Goal: Information Seeking & Learning: Learn about a topic

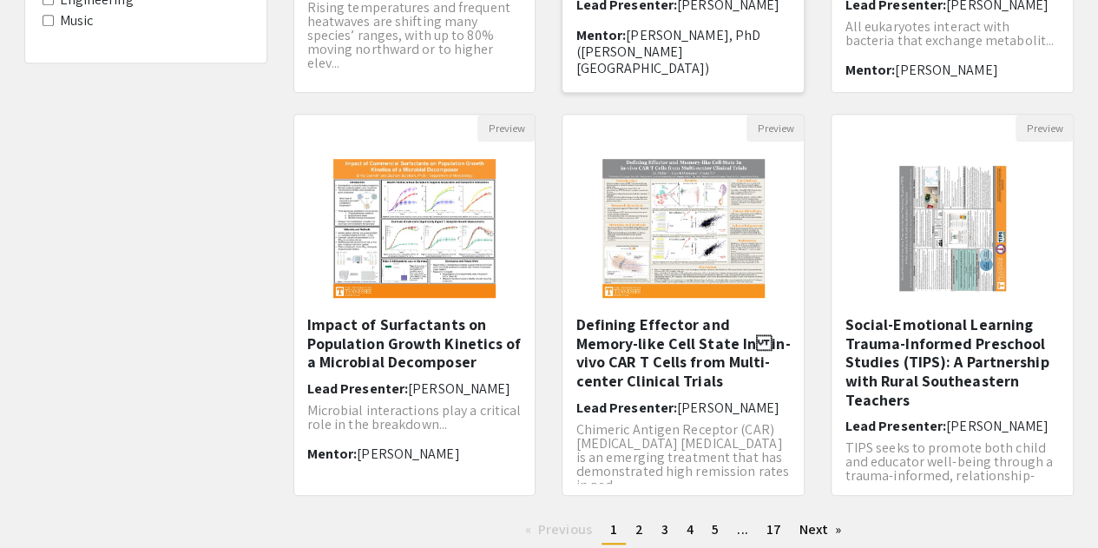
scroll to position [602, 0]
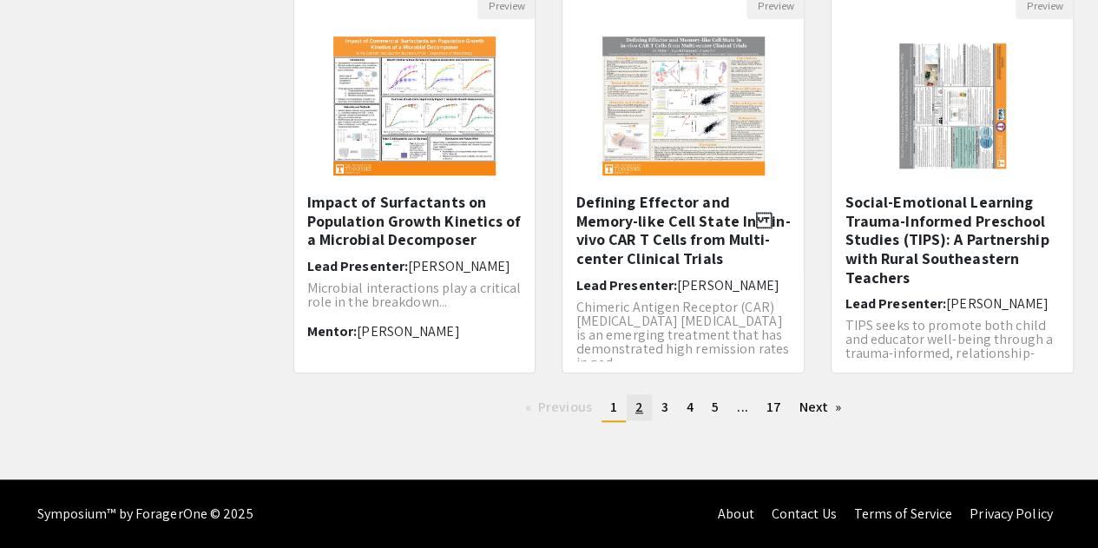
click at [642, 405] on span "2" at bounding box center [639, 407] width 8 height 18
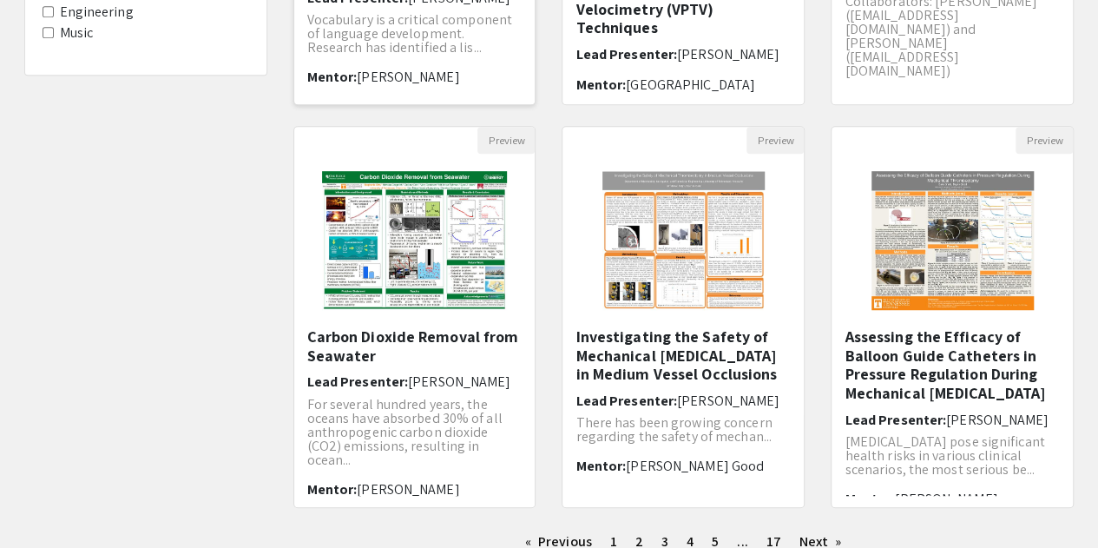
scroll to position [470, 0]
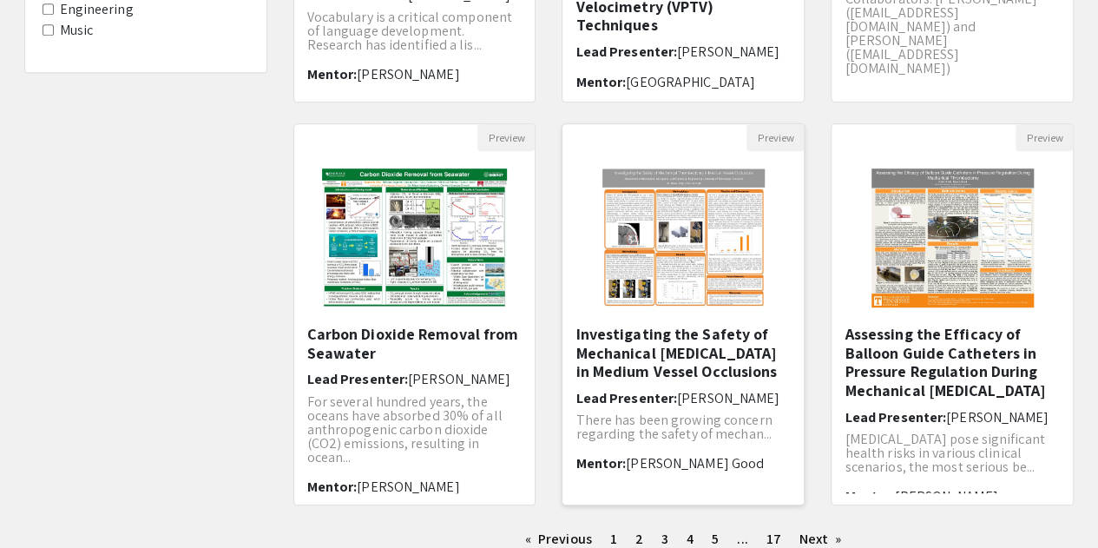
click at [667, 265] on img "Open Presentation <p>Investigating the Safety of Mechanical Thrombectomy in Med…" at bounding box center [683, 238] width 197 height 174
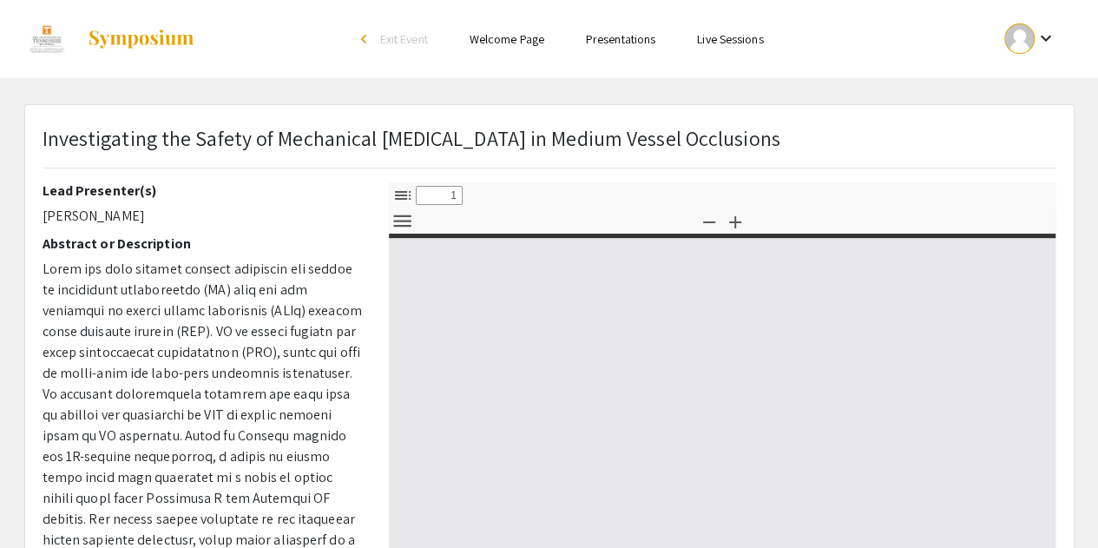
select select "custom"
type input "0"
select select "custom"
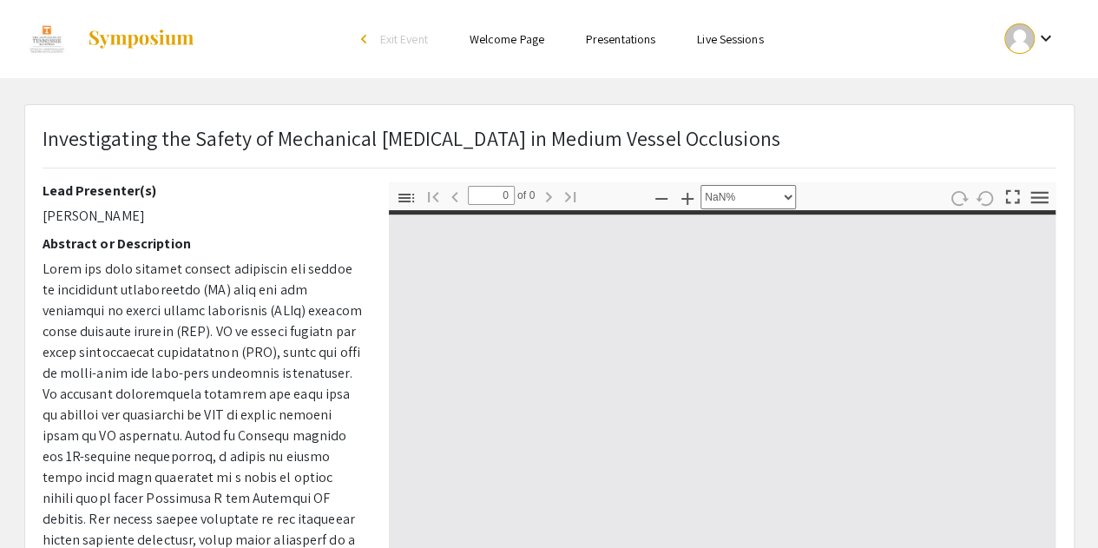
type input "1"
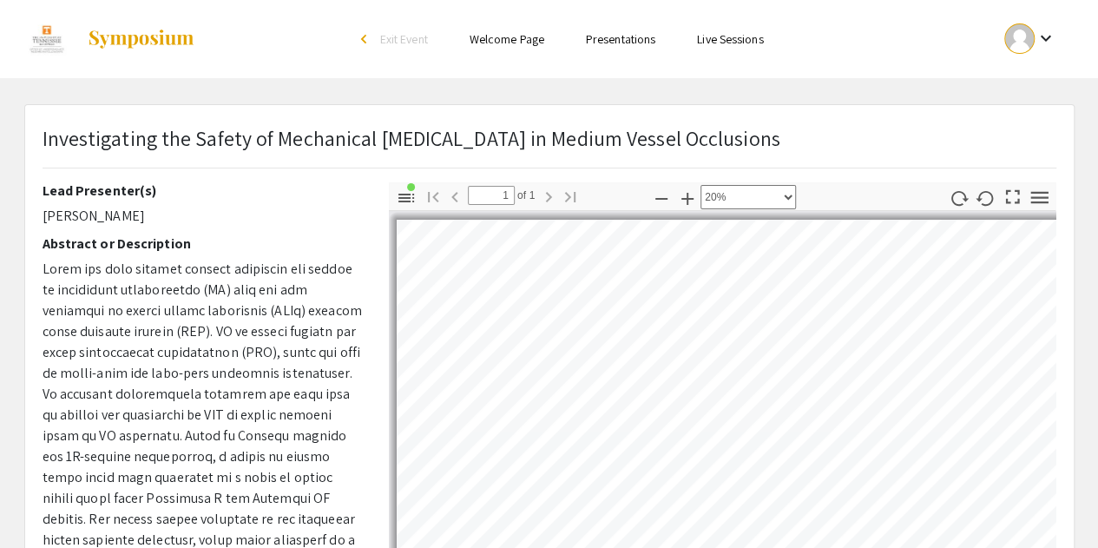
scroll to position [7, 6]
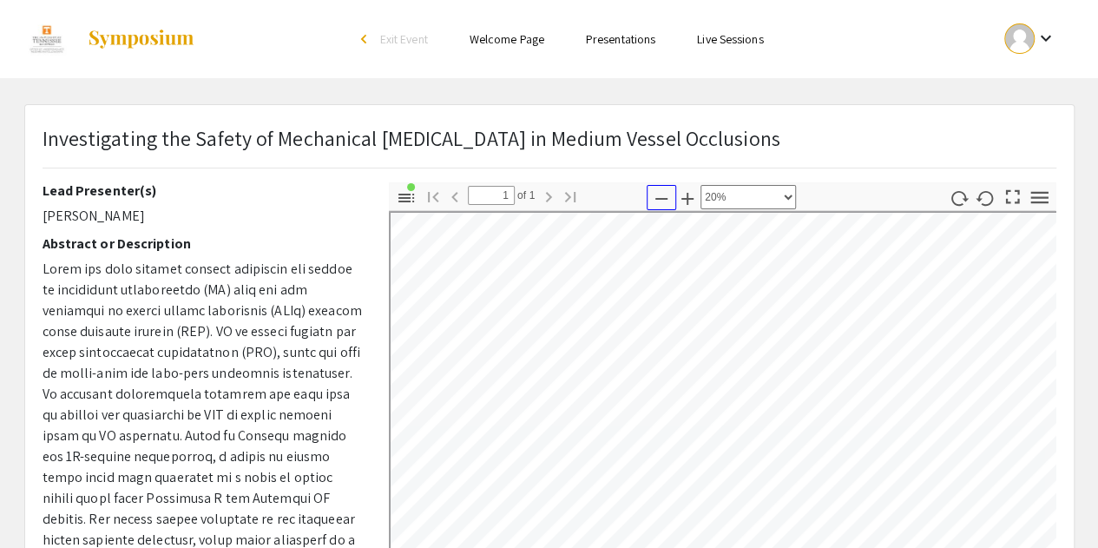
click at [658, 196] on icon "button" at bounding box center [661, 198] width 21 height 21
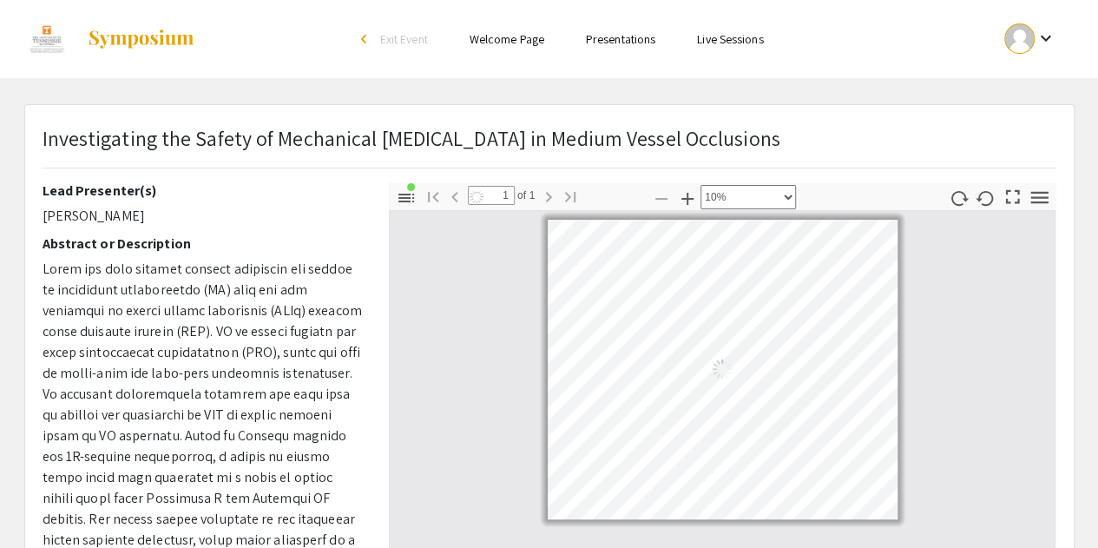
scroll to position [0, 0]
click at [696, 204] on icon "button" at bounding box center [687, 198] width 21 height 21
select select "custom"
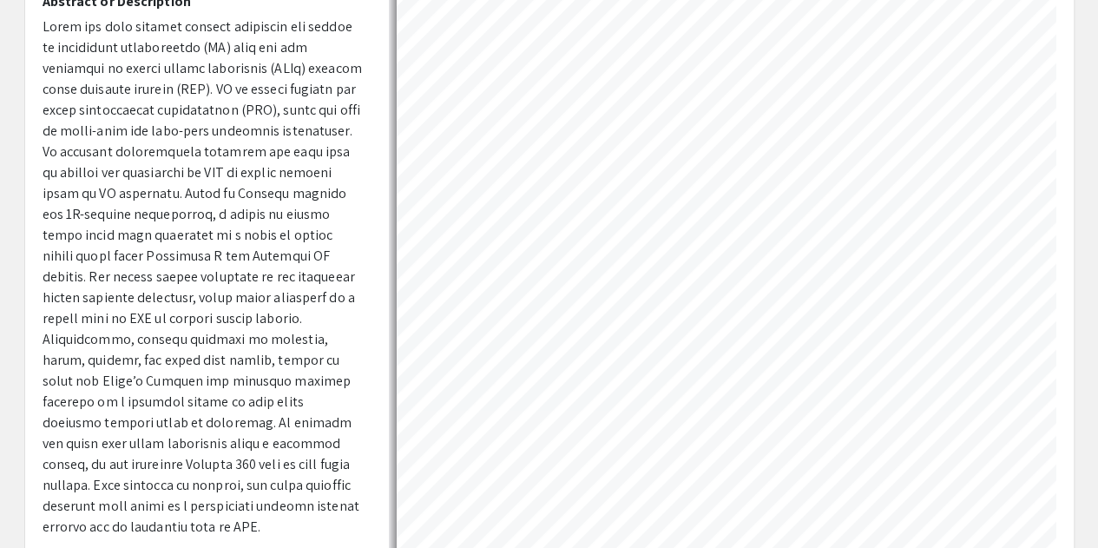
scroll to position [0, 60]
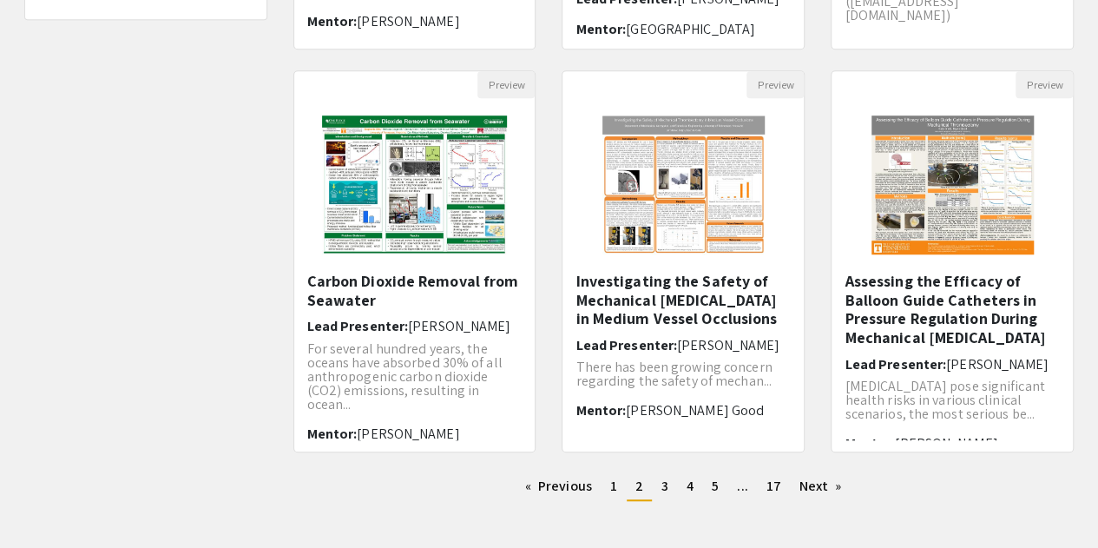
scroll to position [524, 0]
click at [661, 485] on span "3" at bounding box center [664, 485] width 7 height 18
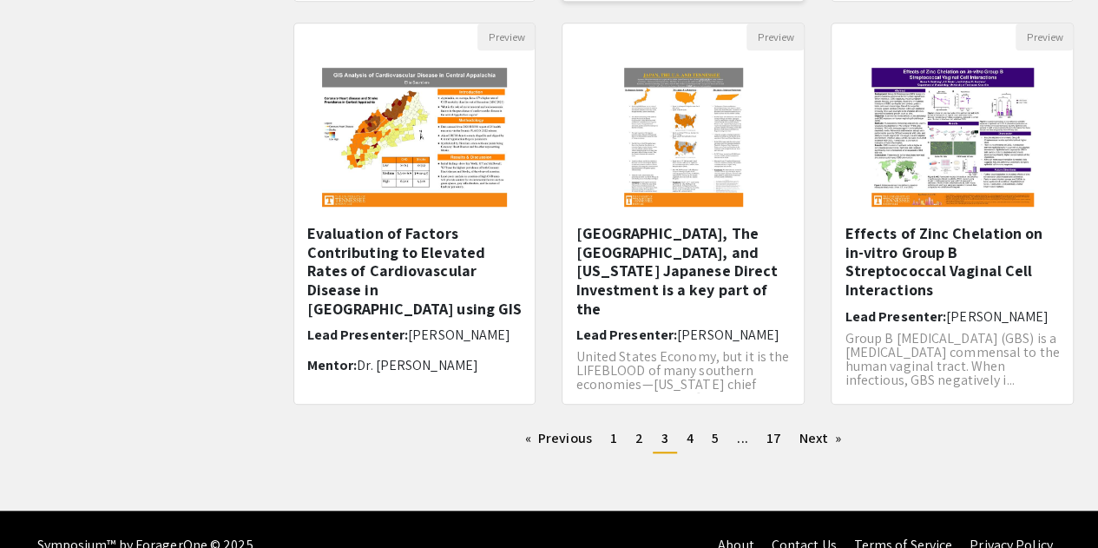
scroll to position [575, 0]
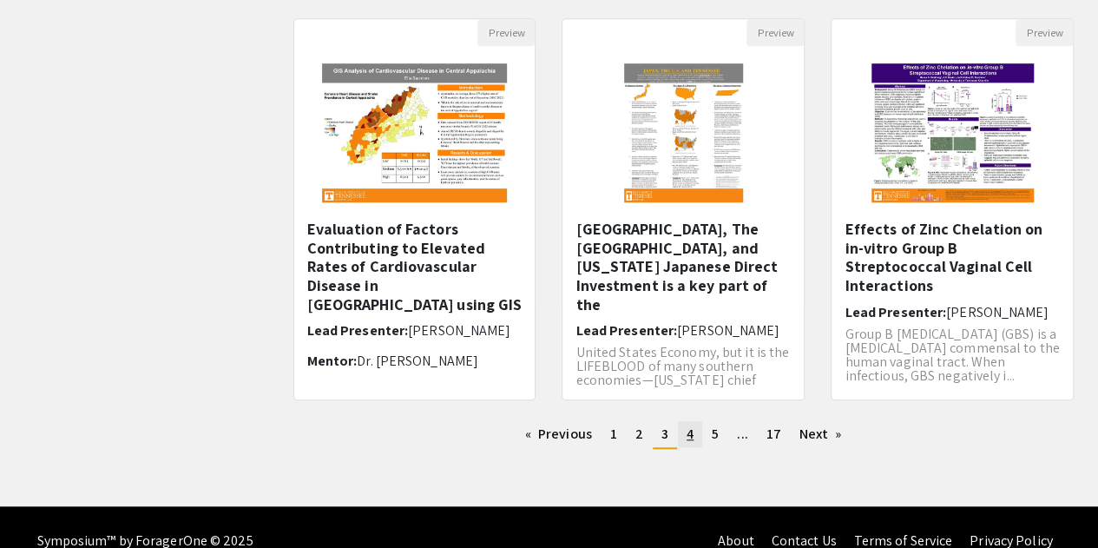
click at [694, 437] on link "page 4" at bounding box center [690, 434] width 24 height 26
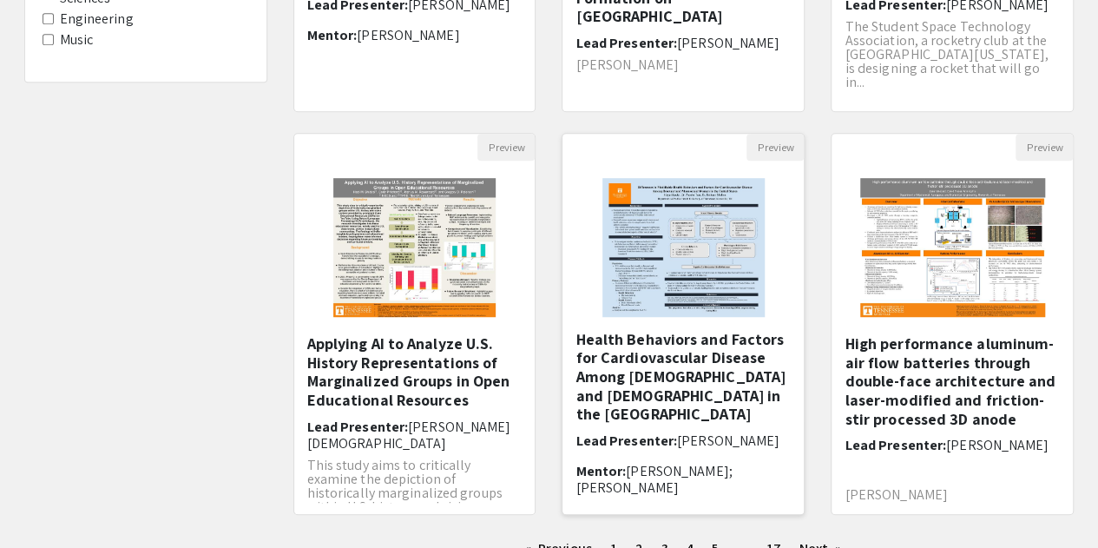
scroll to position [602, 0]
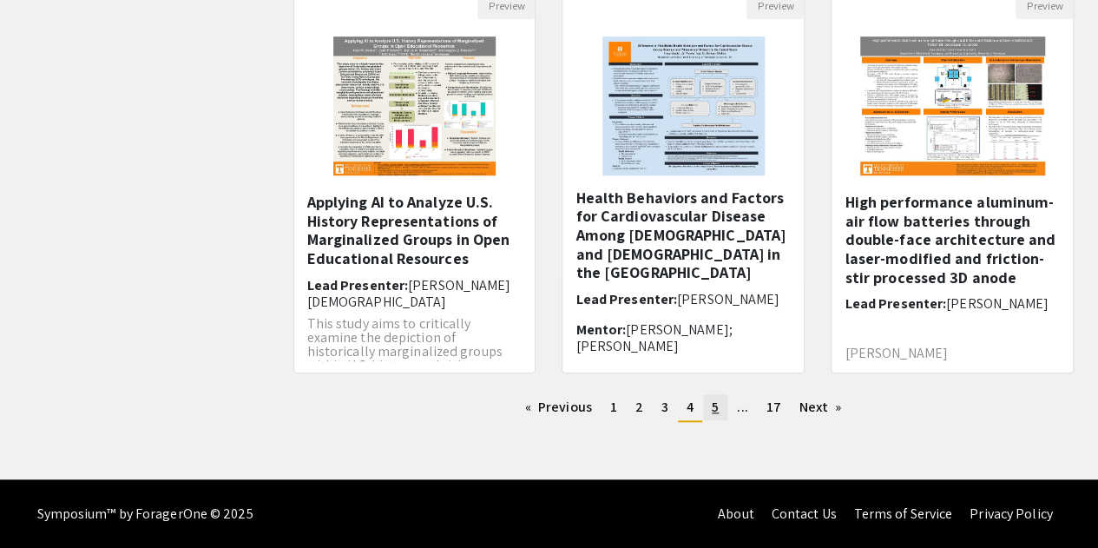
click at [715, 400] on span "5" at bounding box center [715, 407] width 7 height 18
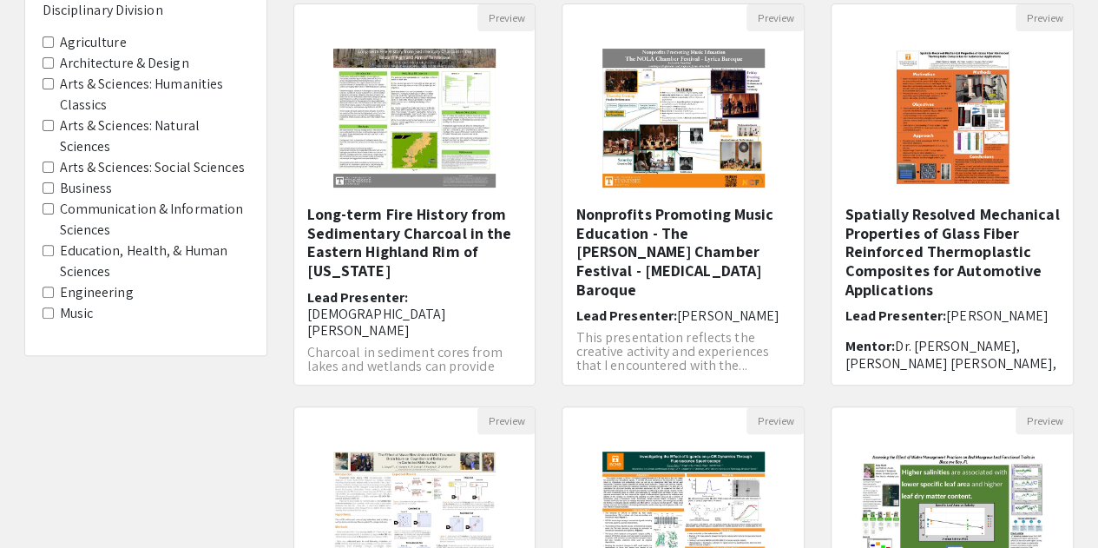
scroll to position [422, 0]
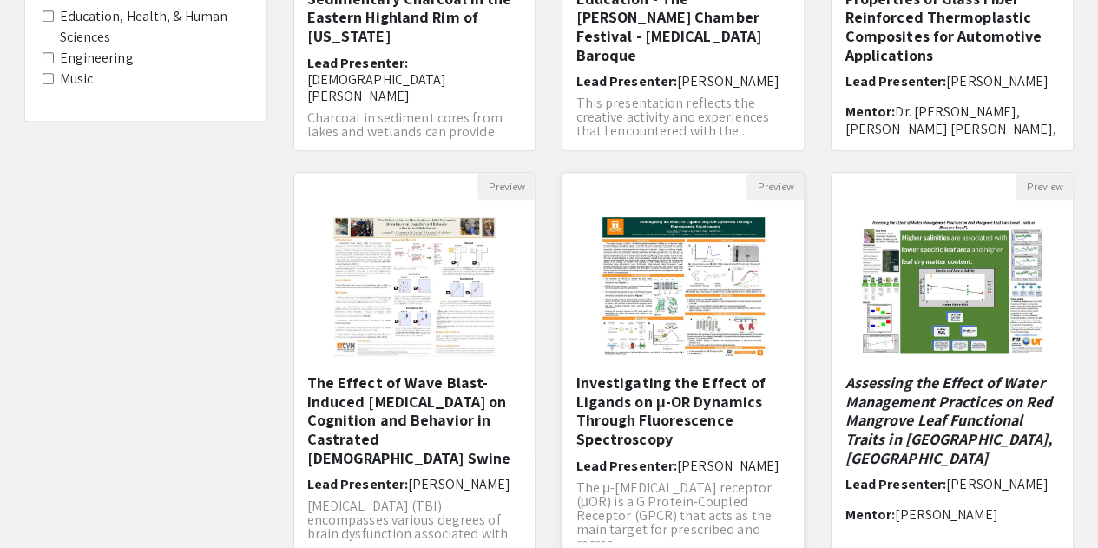
click at [635, 403] on h5 "Investigating the Effect of Ligands on μ-OR Dynamics Through Fluorescence Spect…" at bounding box center [682, 410] width 215 height 75
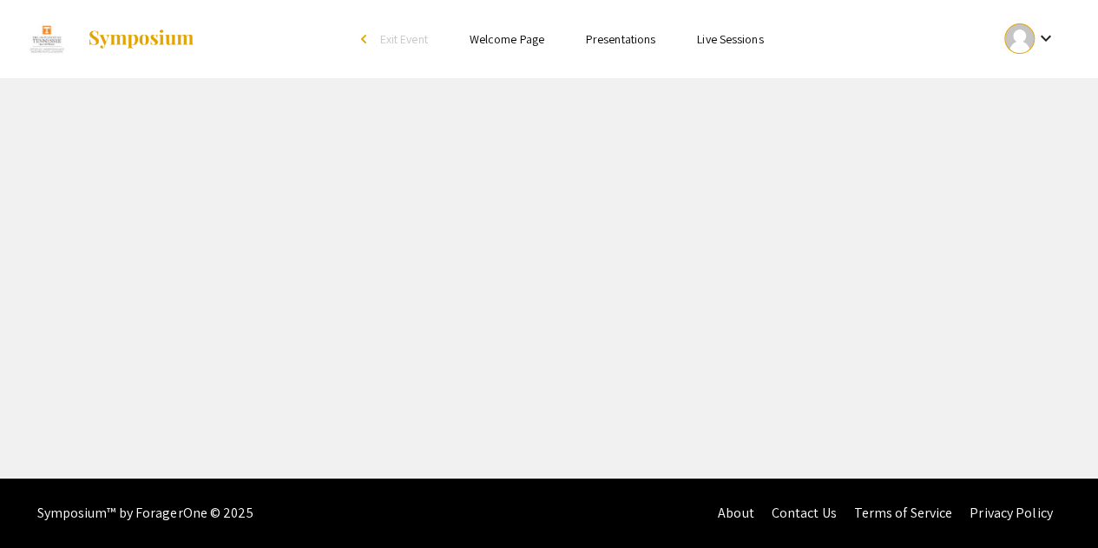
select select "custom"
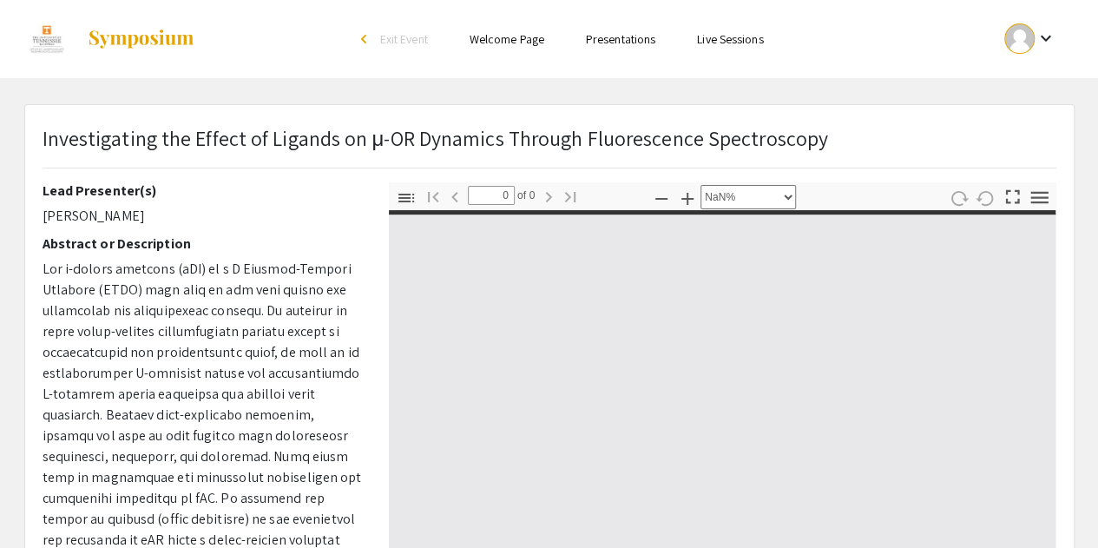
type input "1"
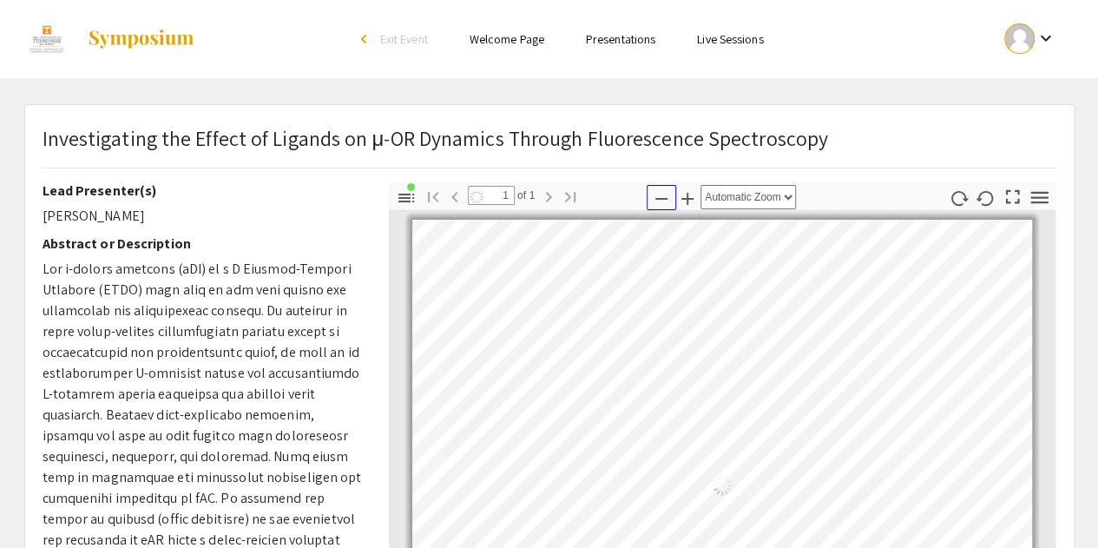
click at [667, 205] on icon "button" at bounding box center [661, 198] width 21 height 21
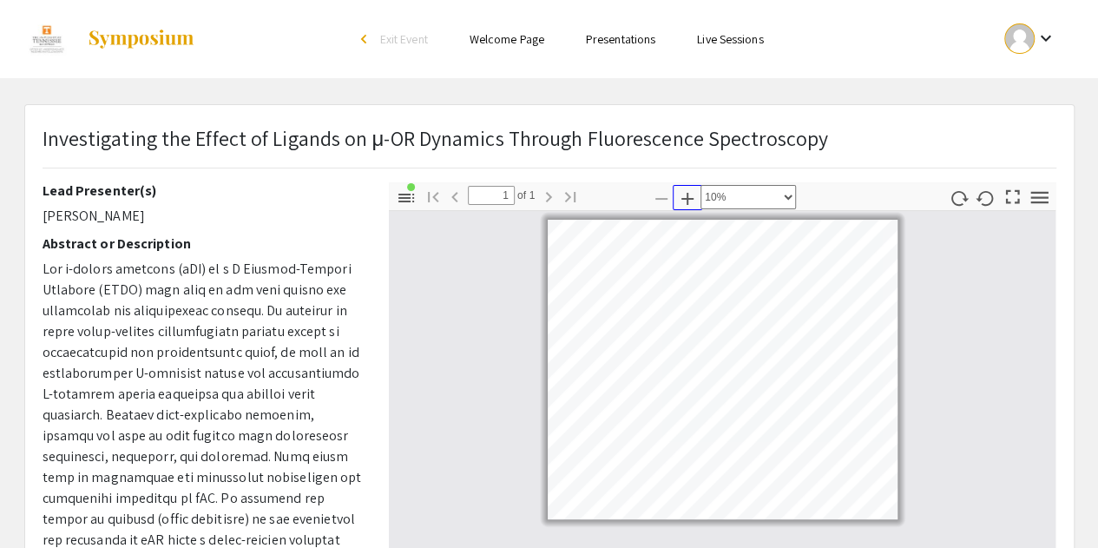
click at [690, 198] on icon "button" at bounding box center [687, 199] width 12 height 12
select select "custom"
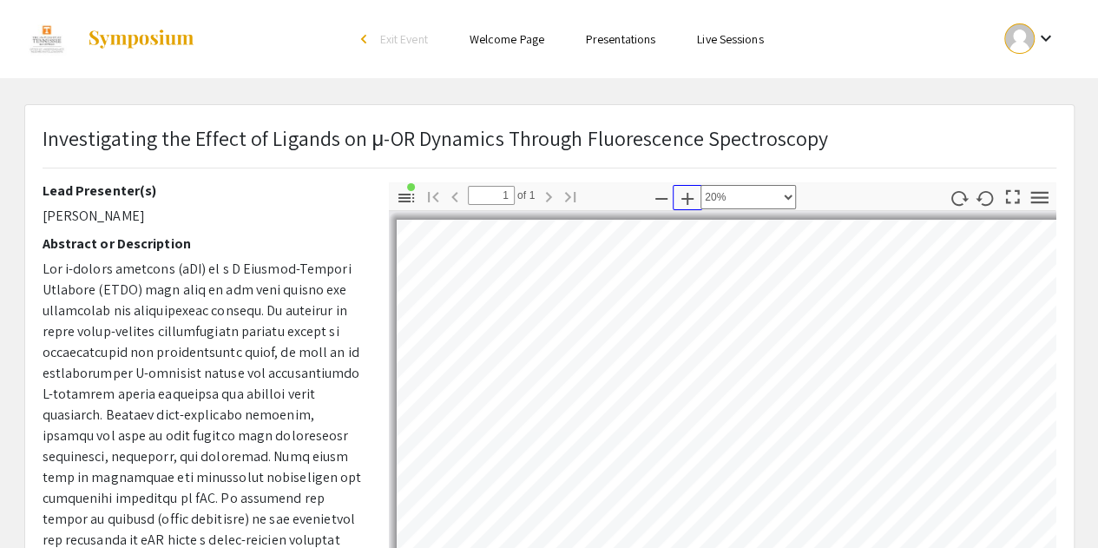
scroll to position [64, 0]
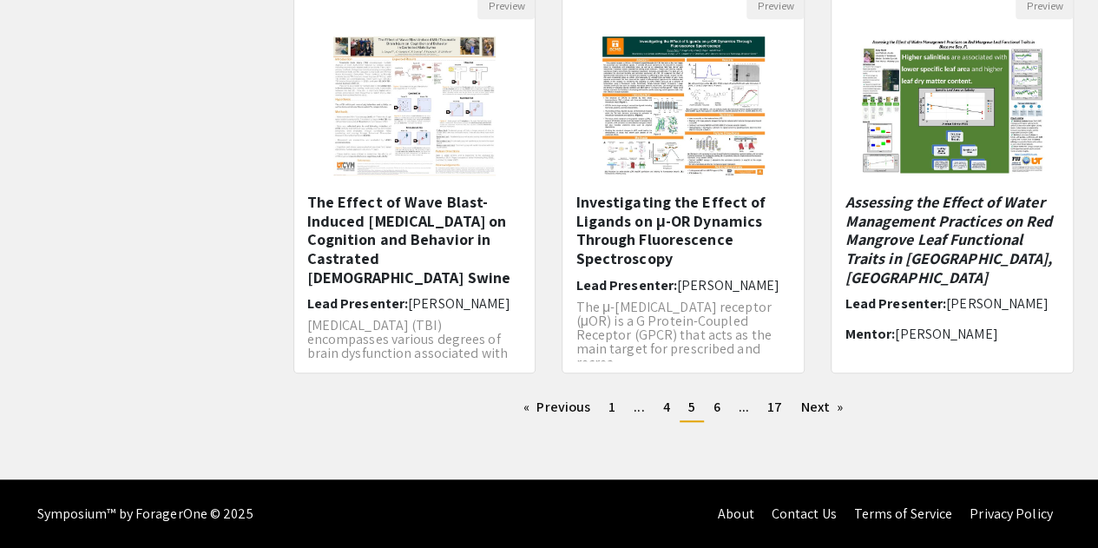
scroll to position [600, 0]
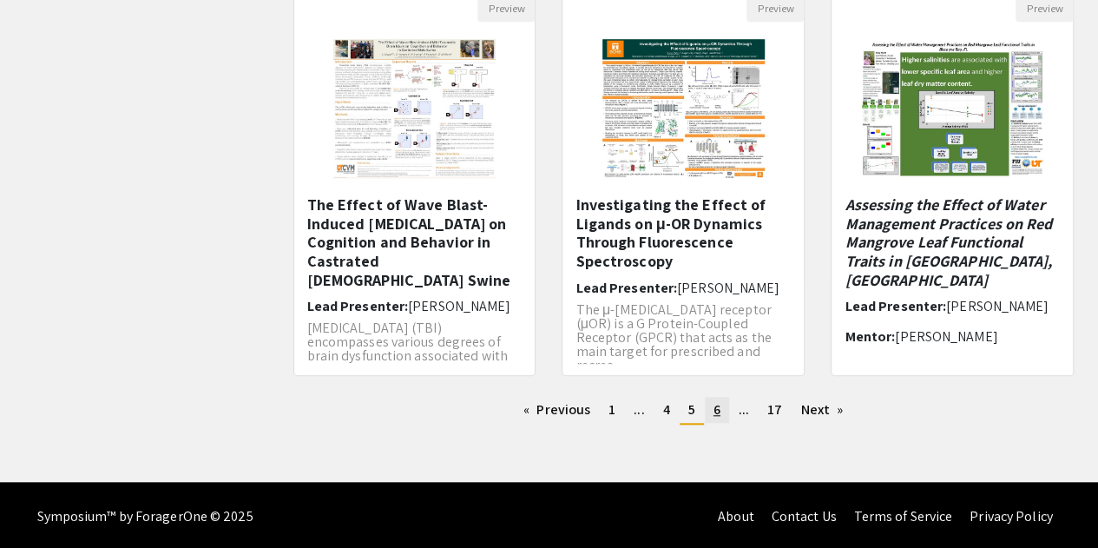
click at [717, 412] on span "6" at bounding box center [716, 409] width 7 height 18
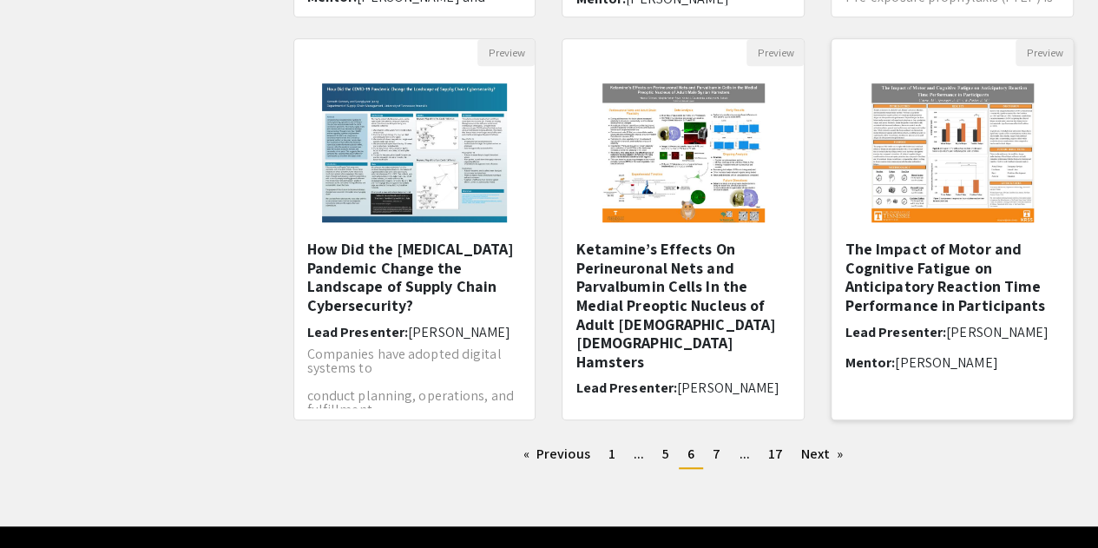
scroll to position [556, 0]
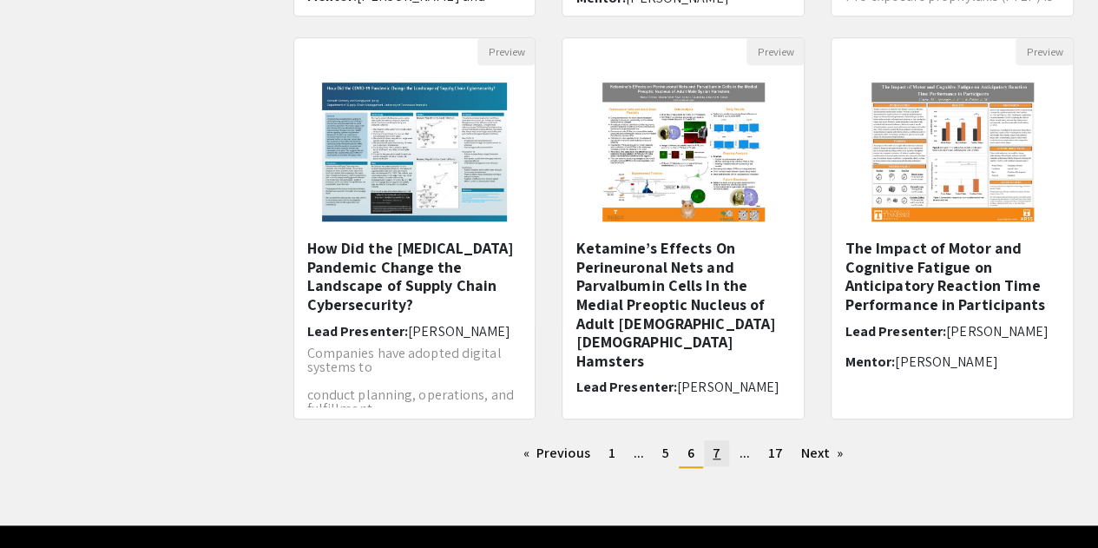
click at [713, 457] on span "7" at bounding box center [717, 453] width 8 height 18
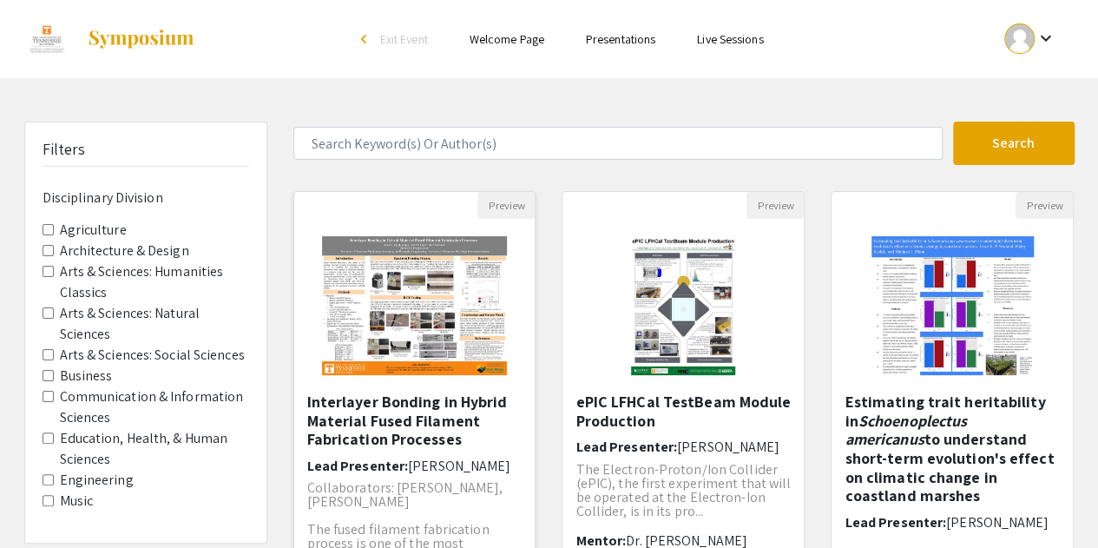
click at [478, 309] on img "Open Presentation <p>Interlayer Bonding in Hybrid Material Fused Filament Fabri…" at bounding box center [415, 306] width 220 height 174
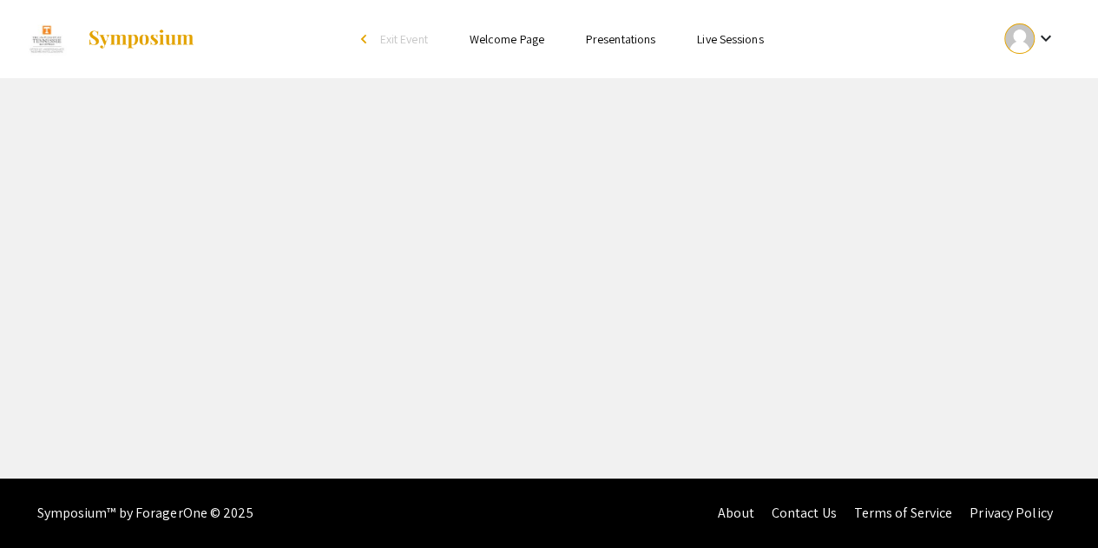
select select "custom"
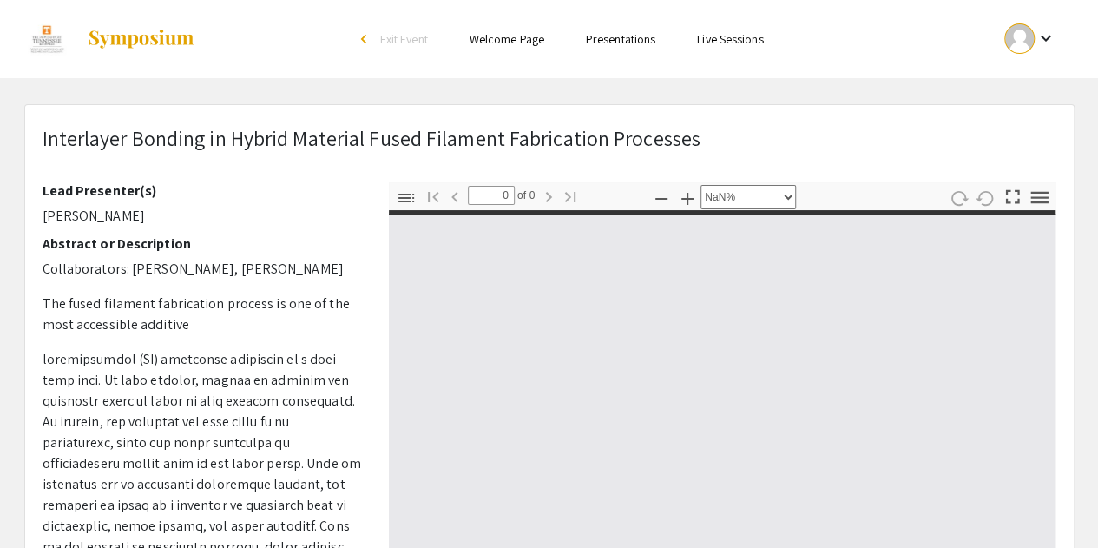
type input "1"
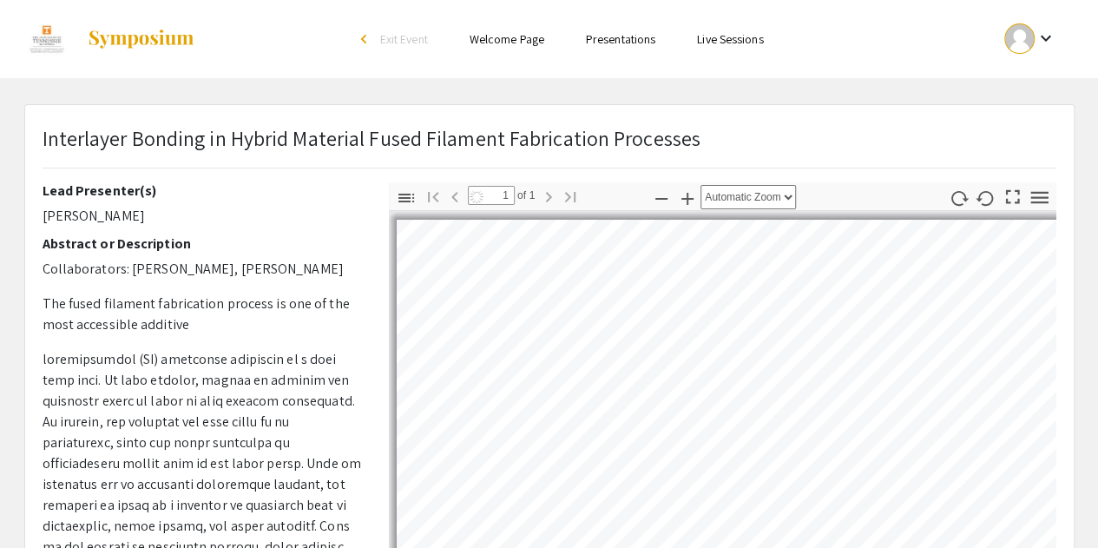
select select "auto"
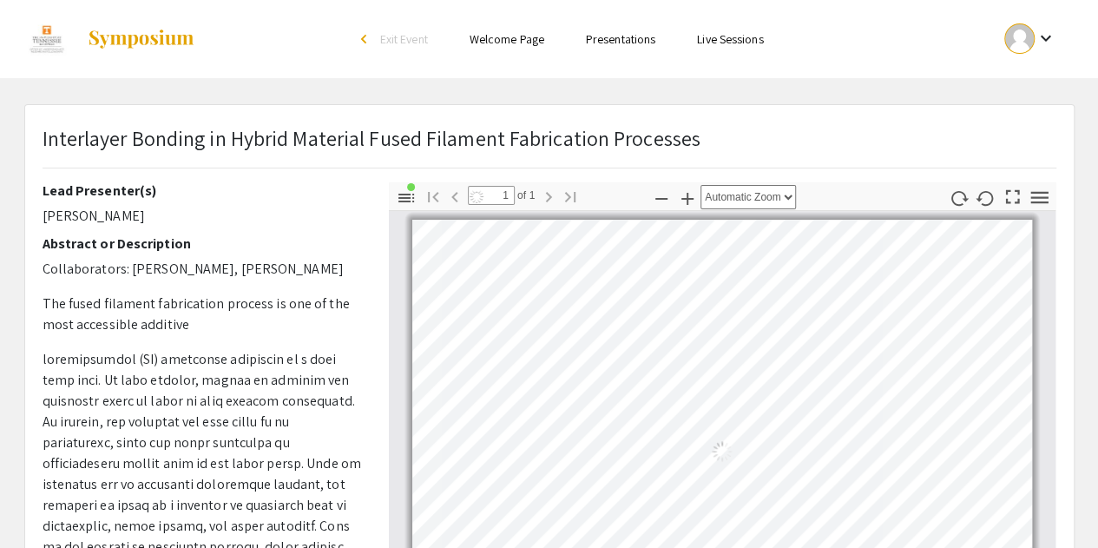
click at [660, 214] on div "Page 1" at bounding box center [721, 452] width 635 height 480
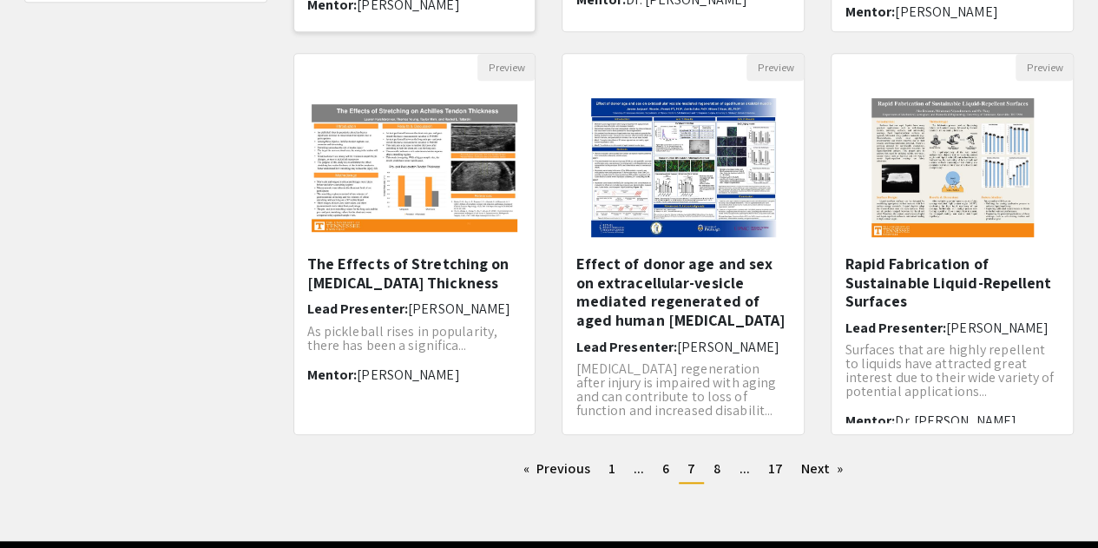
scroll to position [543, 0]
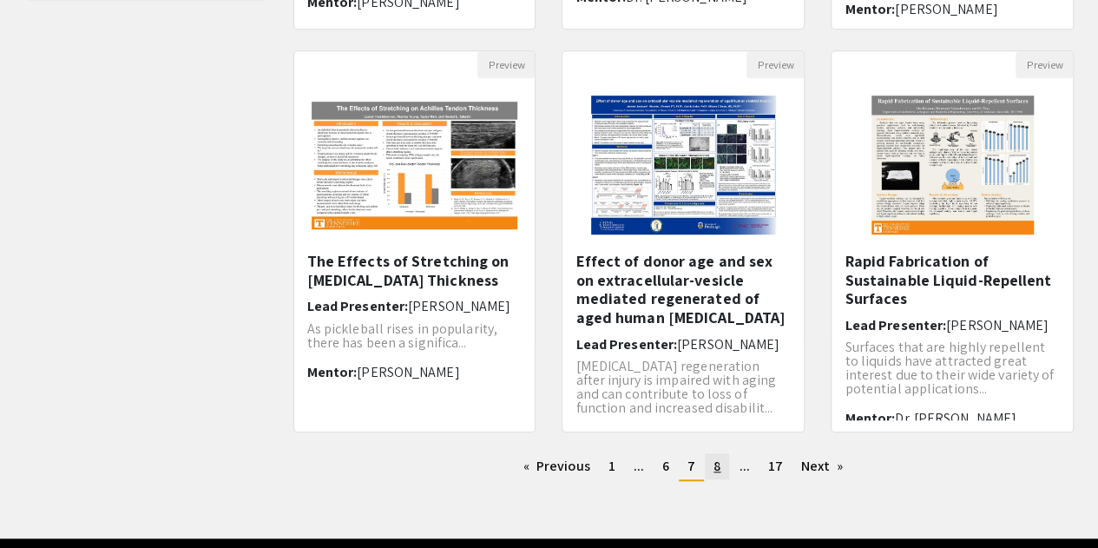
click at [724, 473] on link "page 8" at bounding box center [717, 466] width 24 height 26
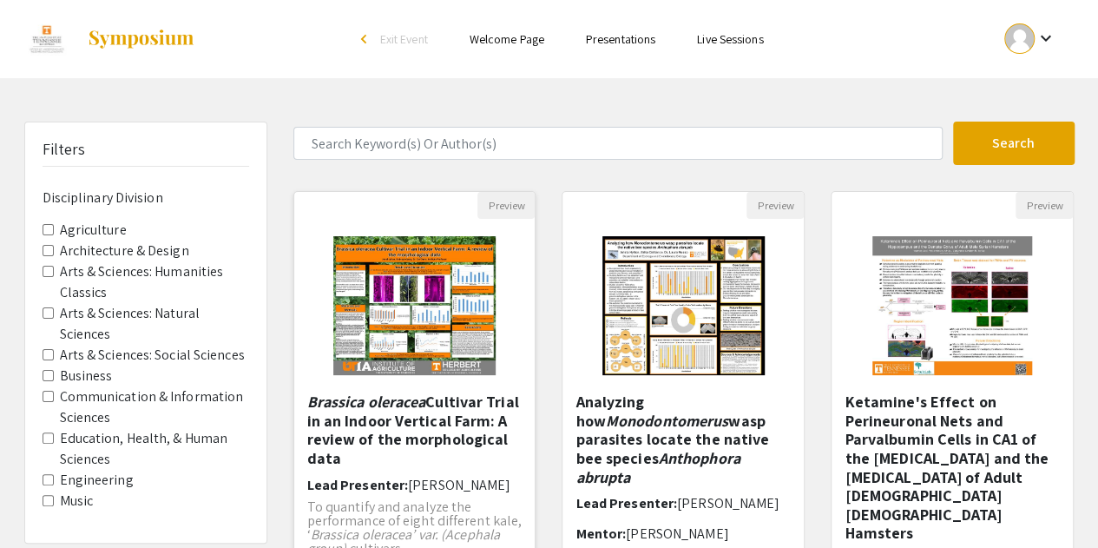
click at [446, 310] on img "Open Presentation <p><em>Brassica oleracea</em> Cultivar Trial in an Indoor Ver…" at bounding box center [414, 306] width 197 height 174
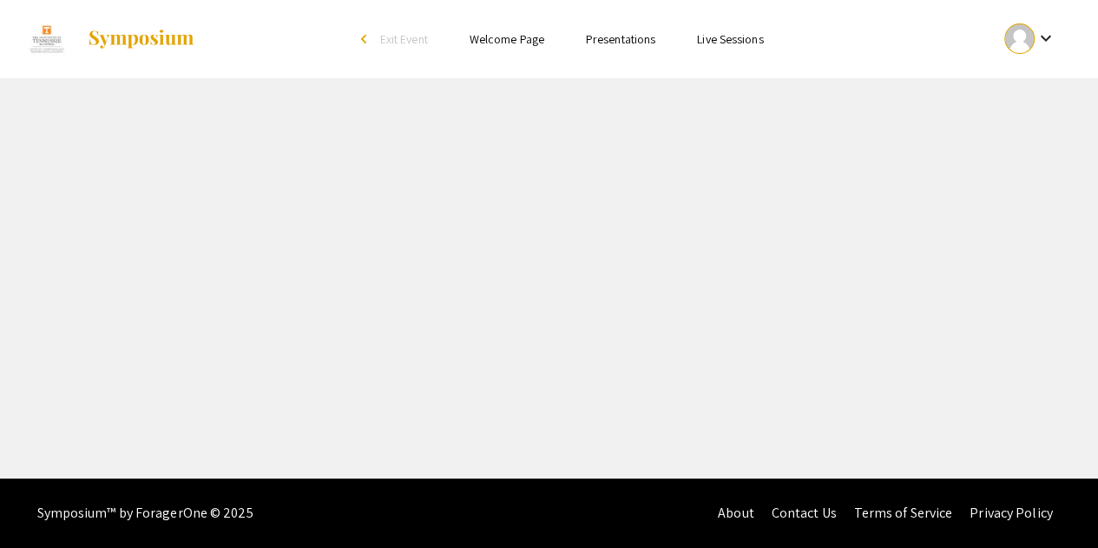
select select "custom"
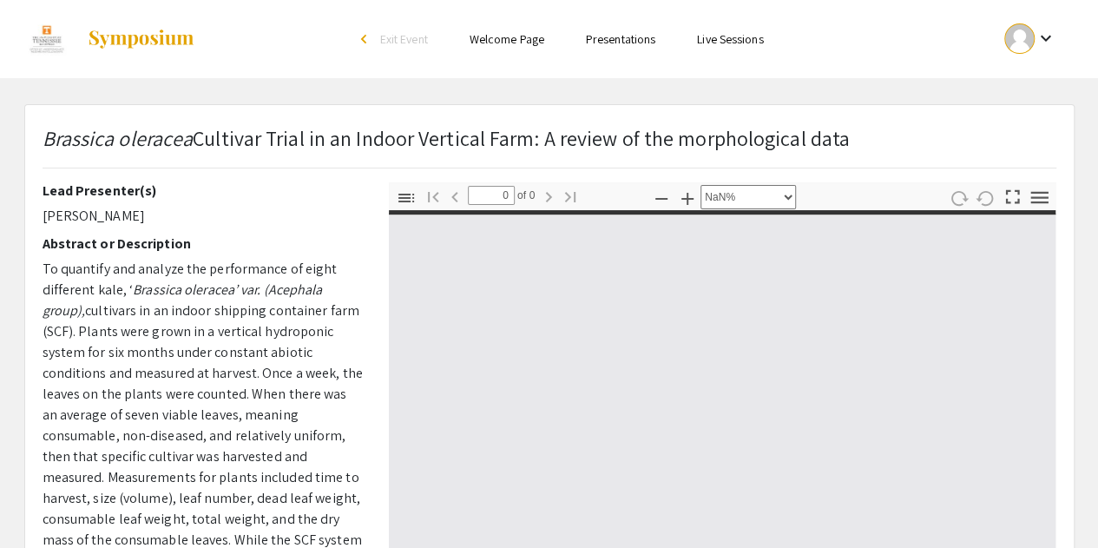
type input "1"
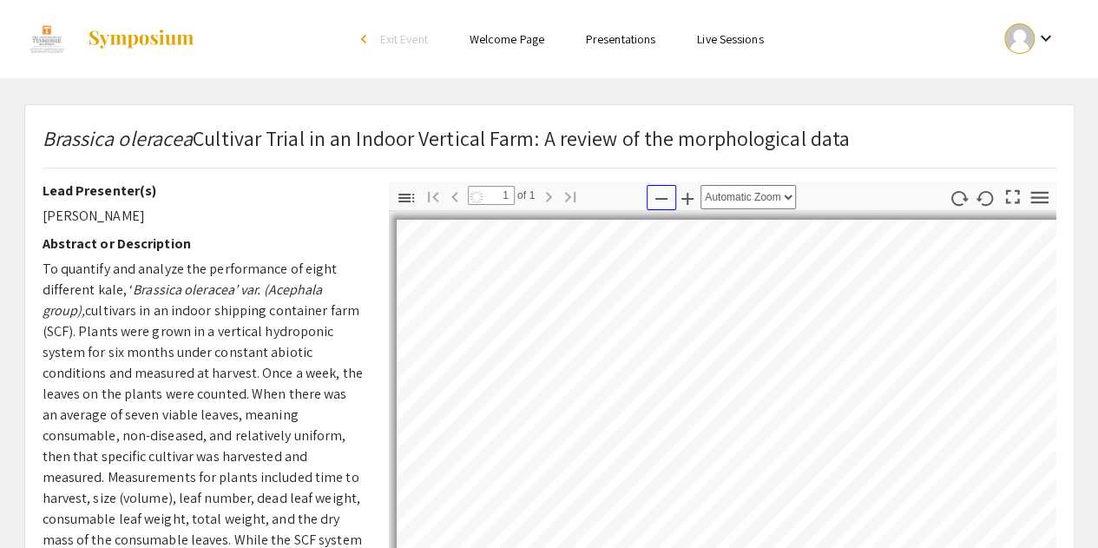
click at [659, 207] on icon "button" at bounding box center [661, 198] width 21 height 21
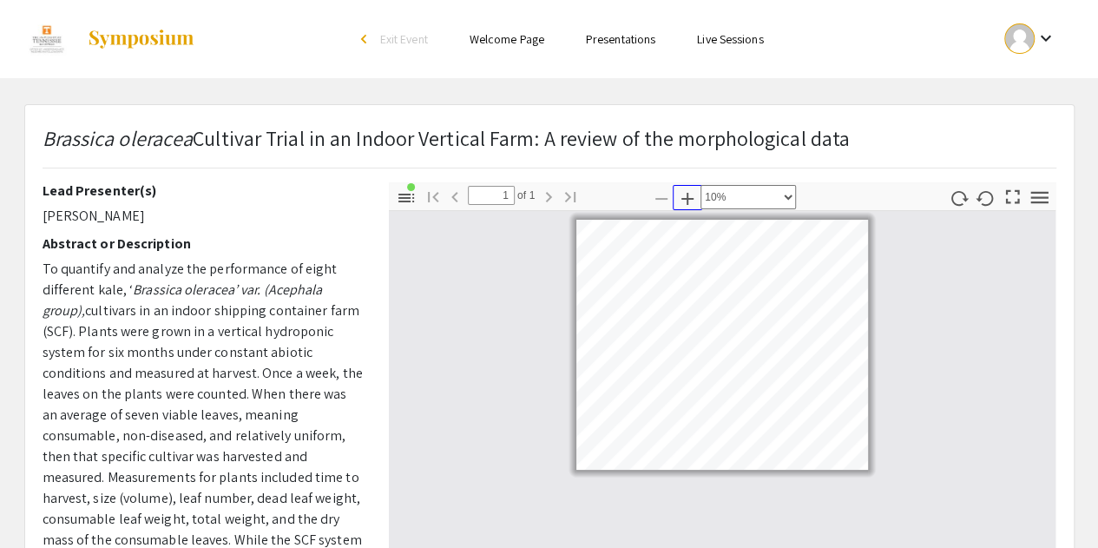
click at [682, 199] on icon "button" at bounding box center [687, 198] width 21 height 21
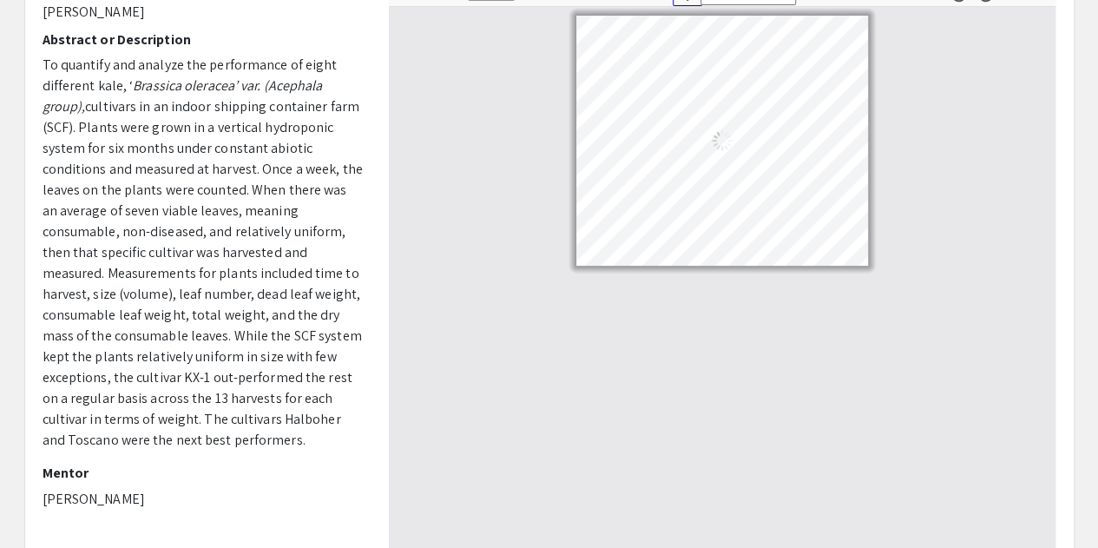
select select "custom"
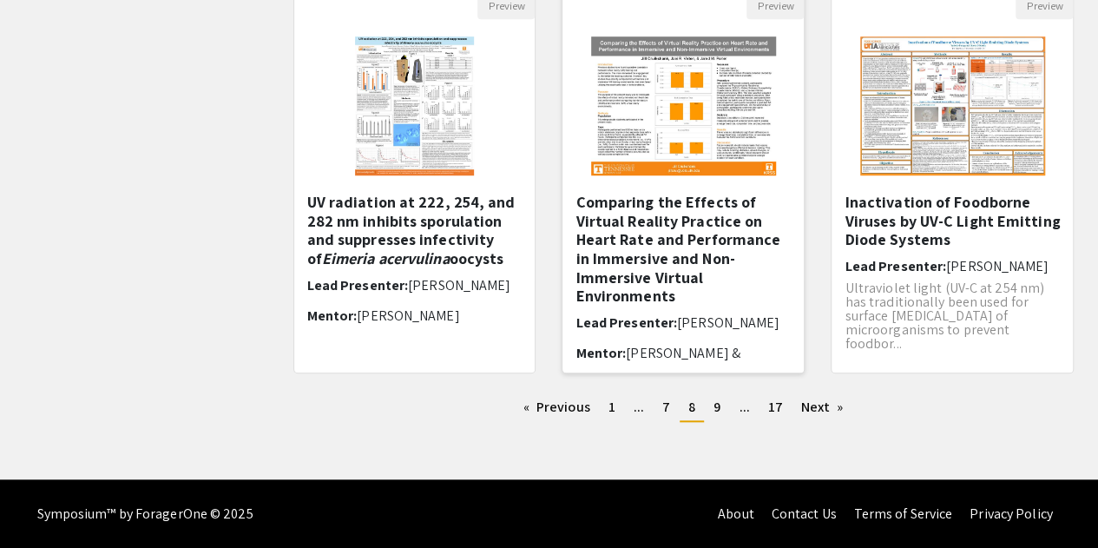
scroll to position [538, 0]
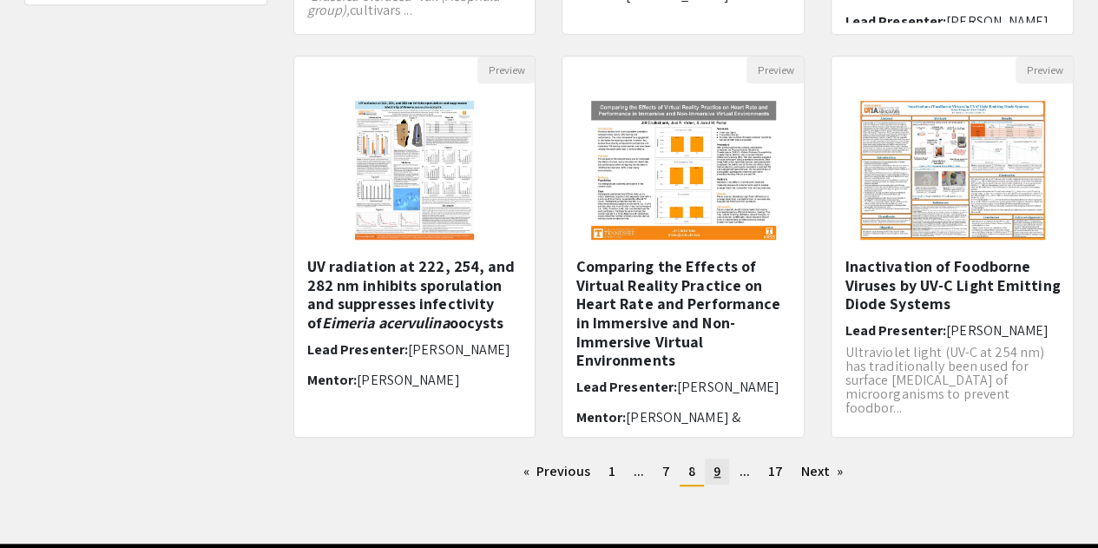
click at [715, 476] on span "9" at bounding box center [716, 471] width 7 height 18
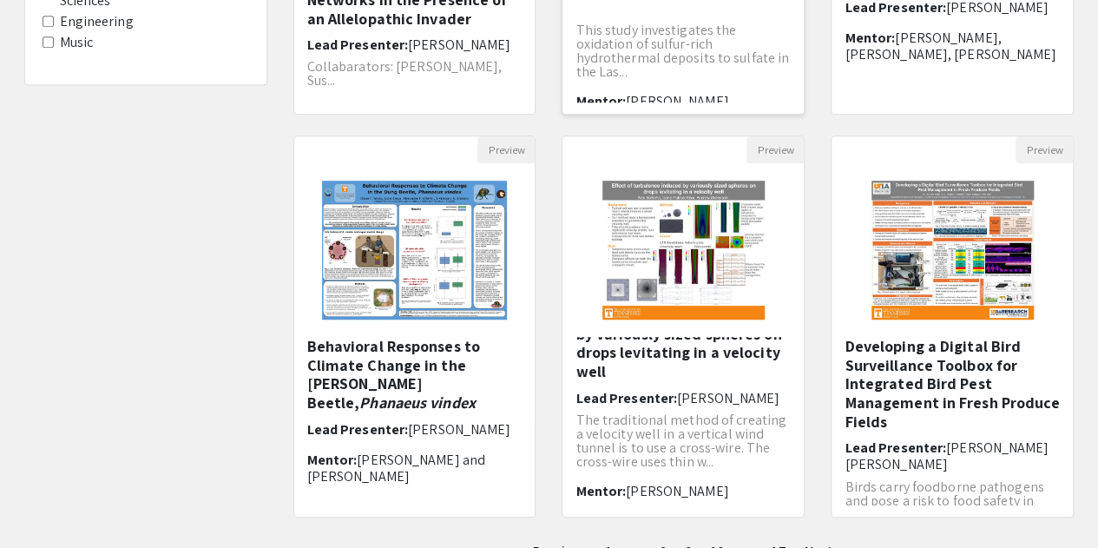
scroll to position [602, 0]
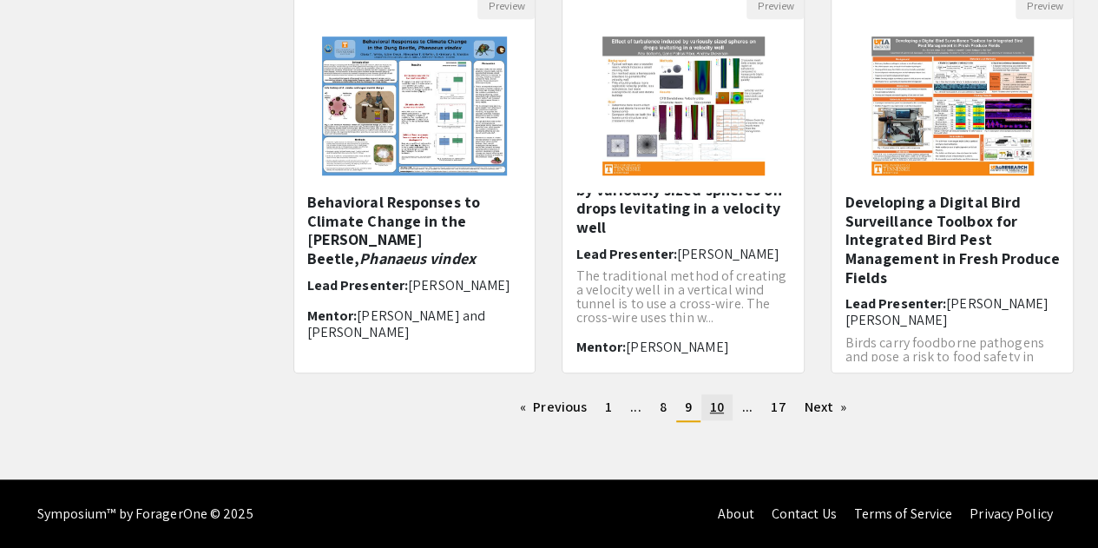
click at [721, 417] on link "page 10" at bounding box center [716, 407] width 31 height 26
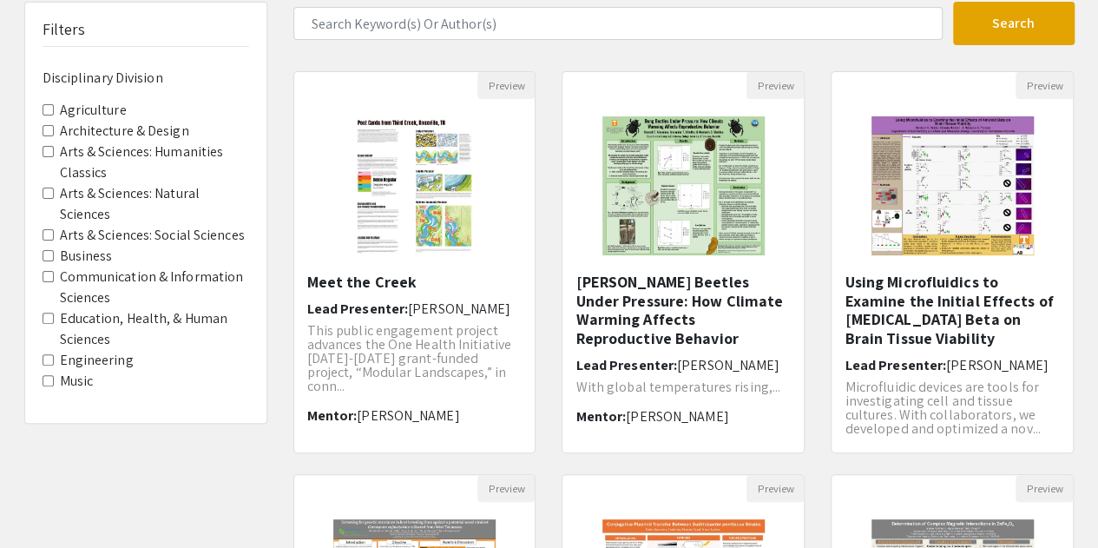
scroll to position [121, 0]
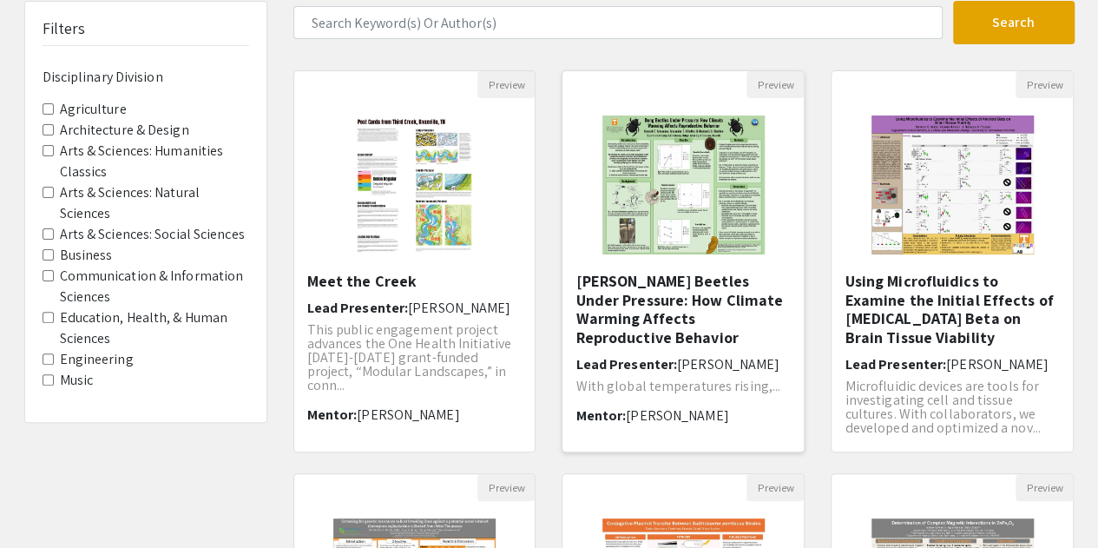
click at [676, 292] on h5 "[PERSON_NAME] Beetles Under Pressure: How Climate Warming Affects Reproductive …" at bounding box center [682, 309] width 215 height 75
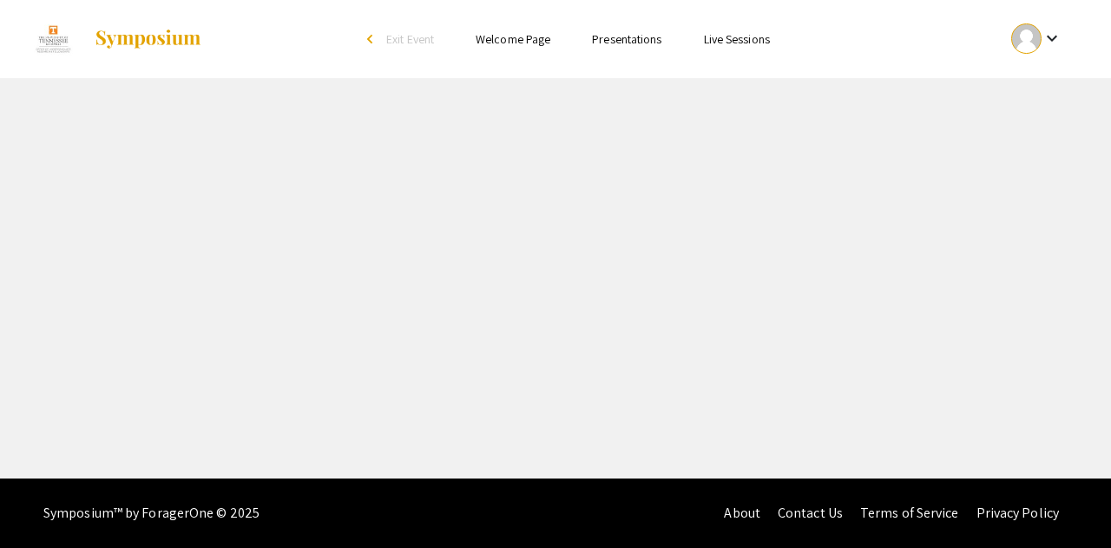
select select "custom"
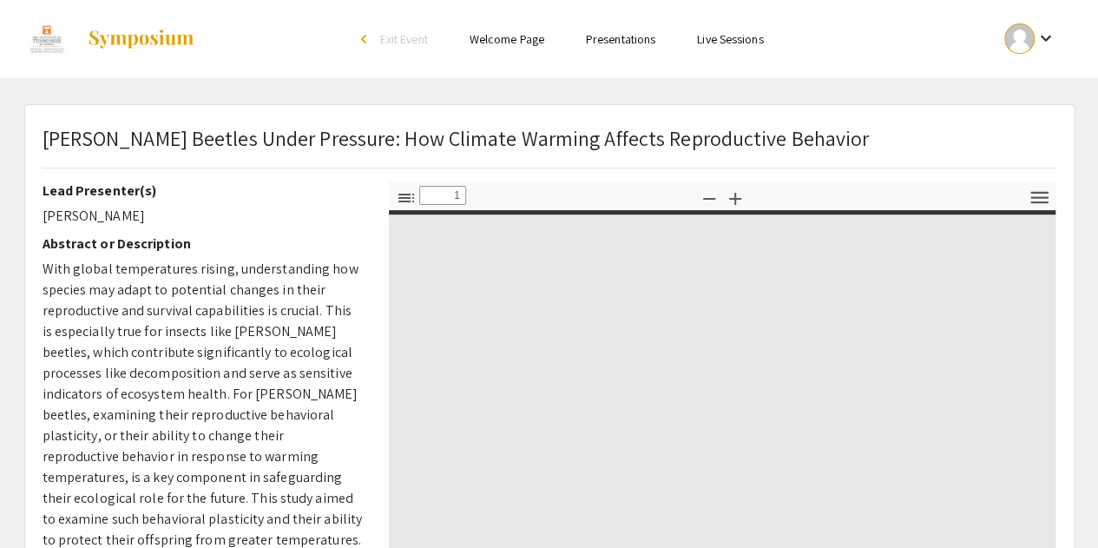
type input "0"
select select "custom"
type input "1"
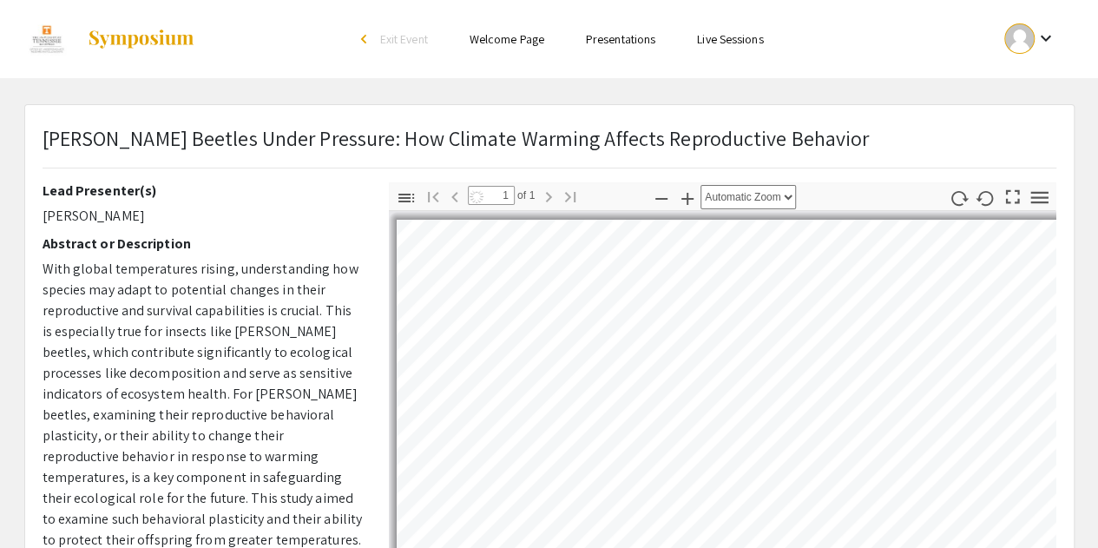
select select "custom"
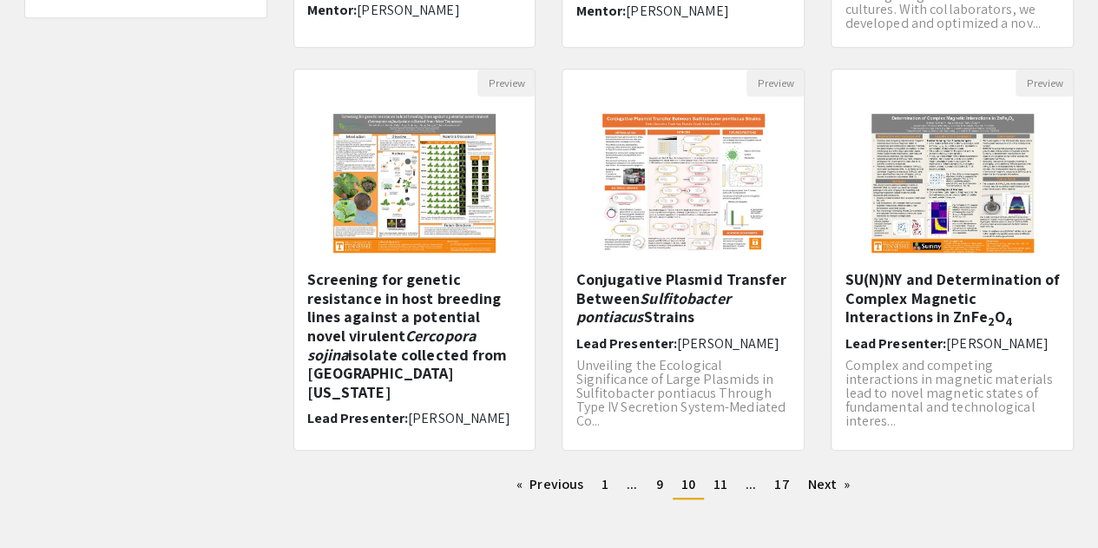
scroll to position [524, 0]
click at [971, 257] on img "Open Presentation <p>SU(N)NY and Determination of Complex Magnetic Interactions…" at bounding box center [952, 184] width 197 height 174
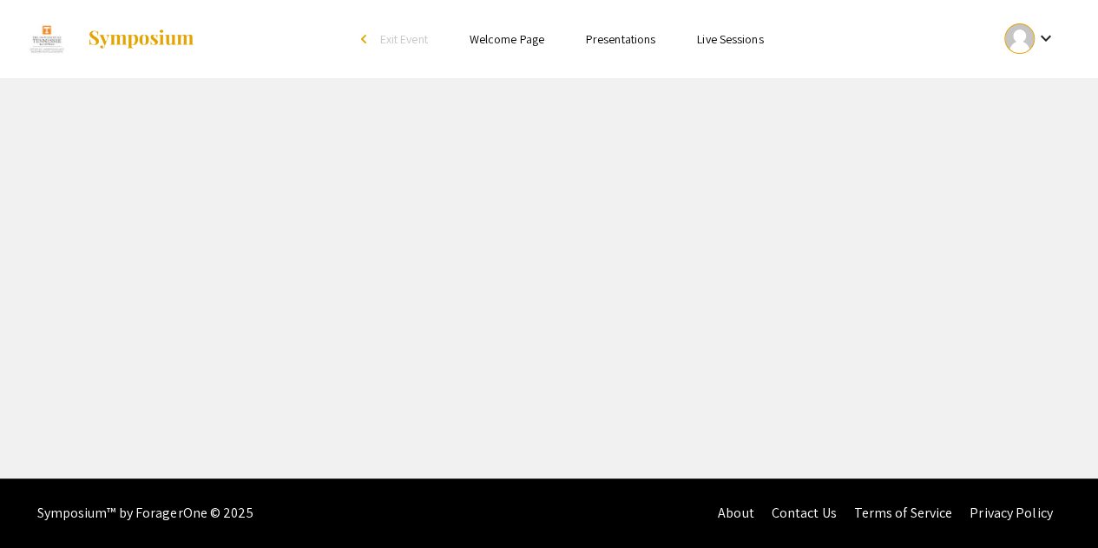
select select "custom"
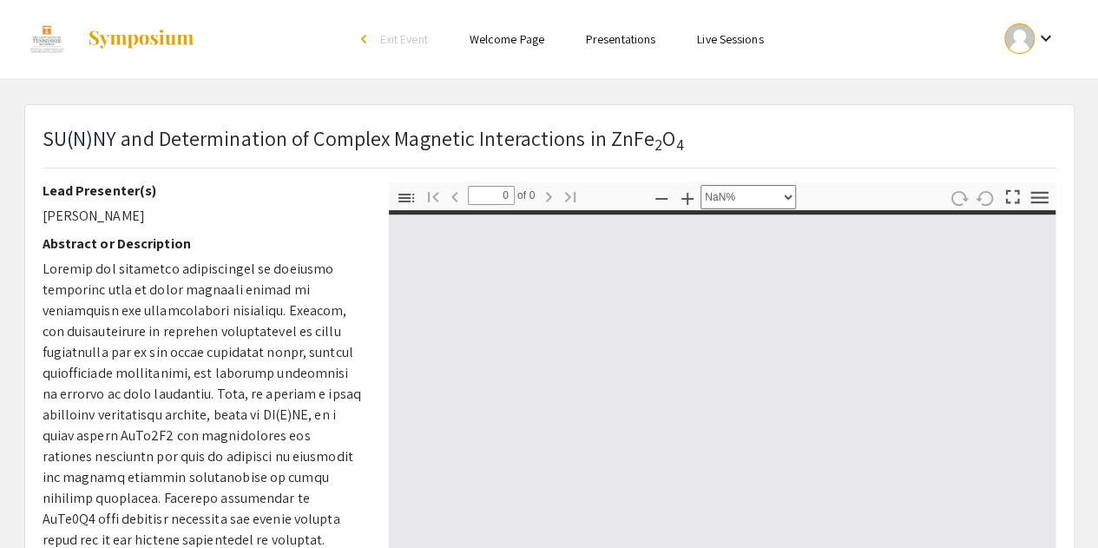
type input "1"
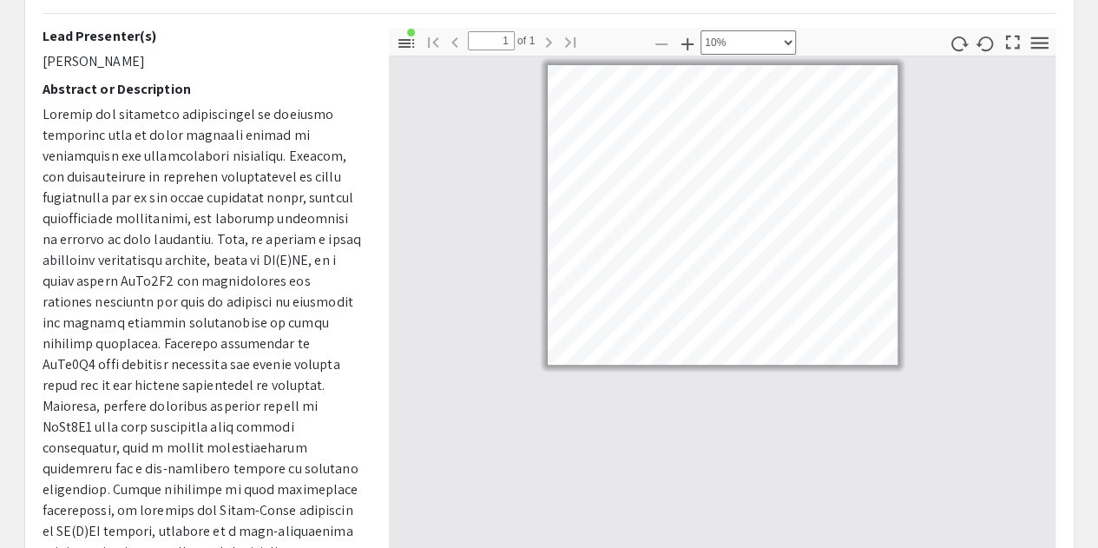
scroll to position [150, 0]
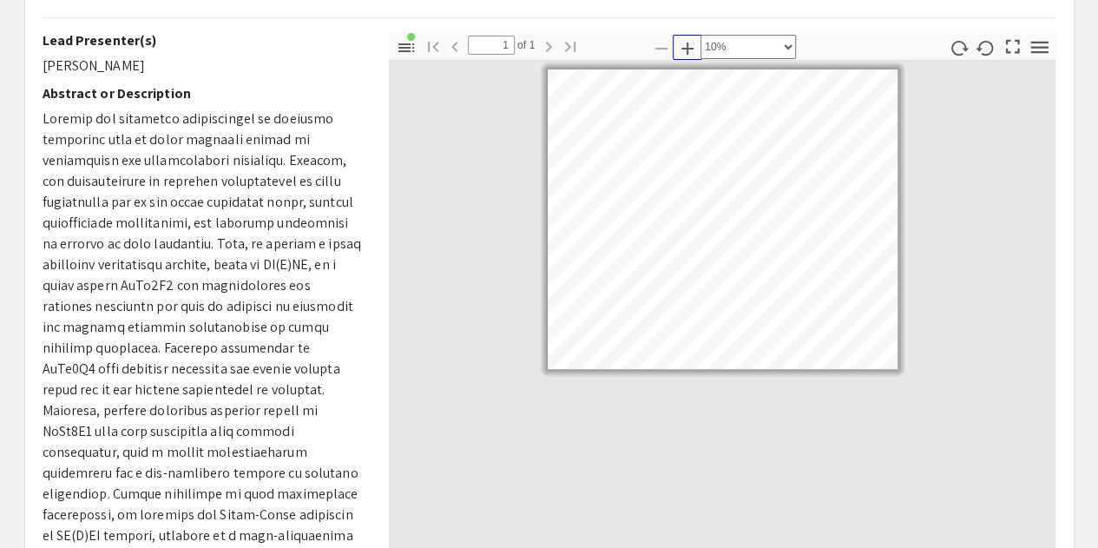
click at [682, 53] on icon "button" at bounding box center [687, 48] width 21 height 21
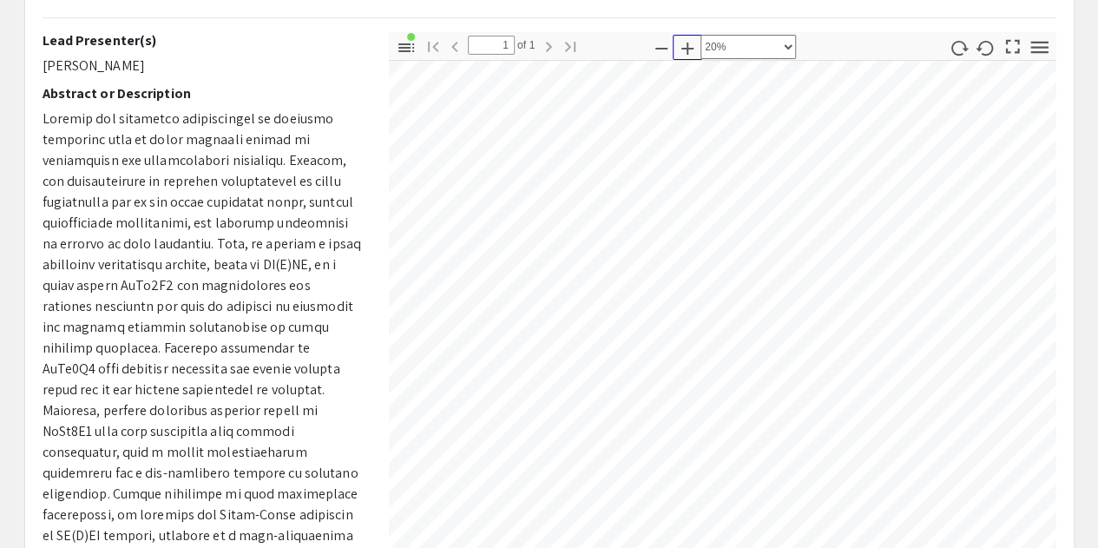
scroll to position [49, 36]
click at [668, 44] on icon "button" at bounding box center [661, 48] width 21 height 21
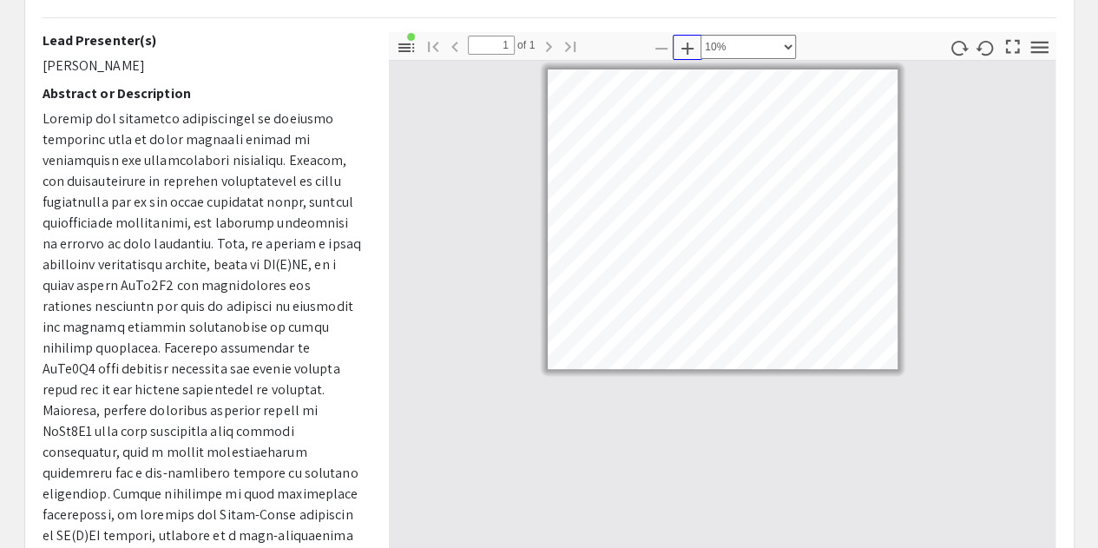
click at [679, 46] on icon "button" at bounding box center [687, 48] width 21 height 21
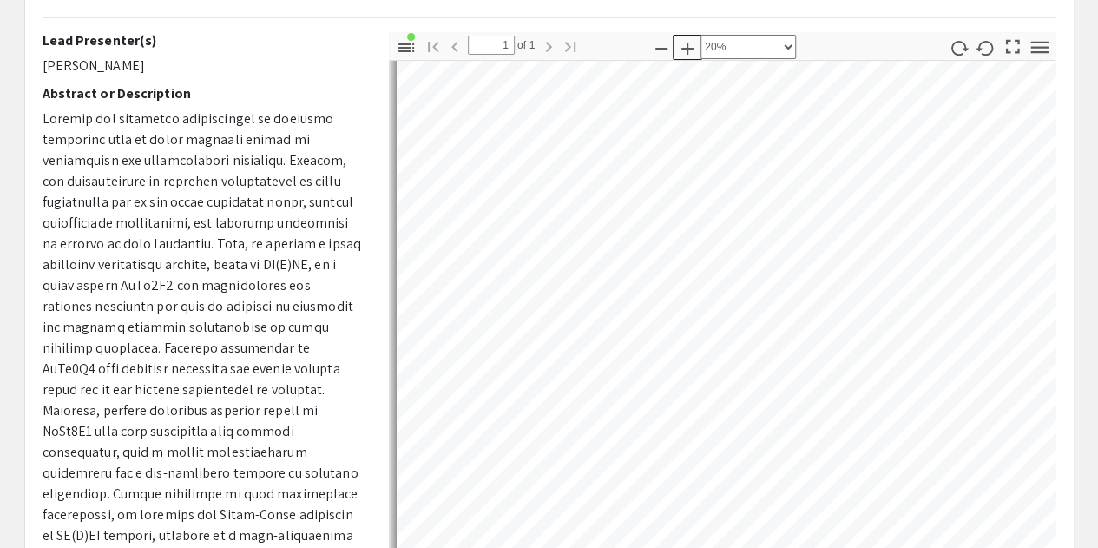
scroll to position [22, 0]
click at [663, 54] on icon "button" at bounding box center [661, 48] width 21 height 21
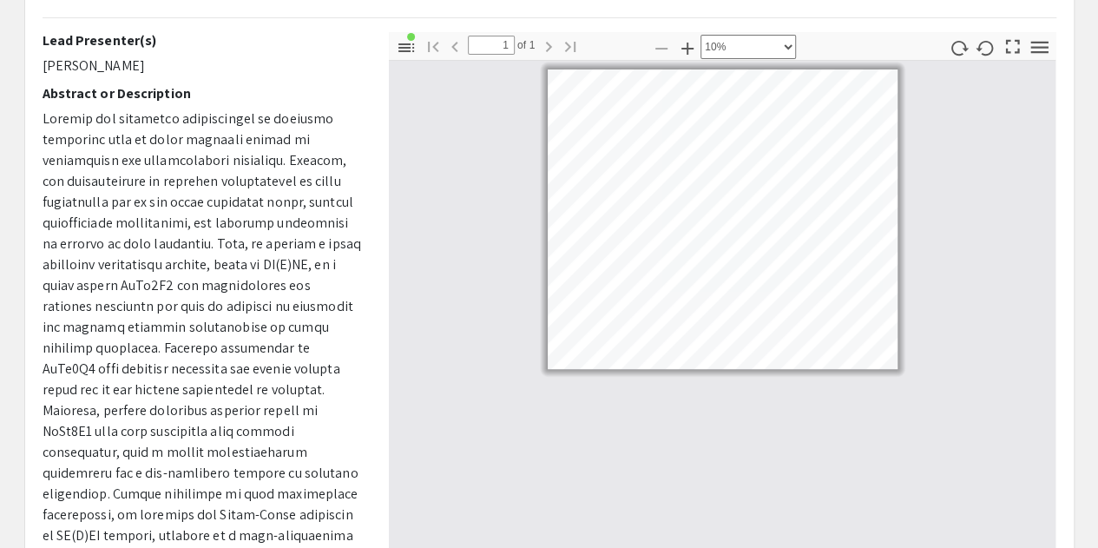
select select "custom"
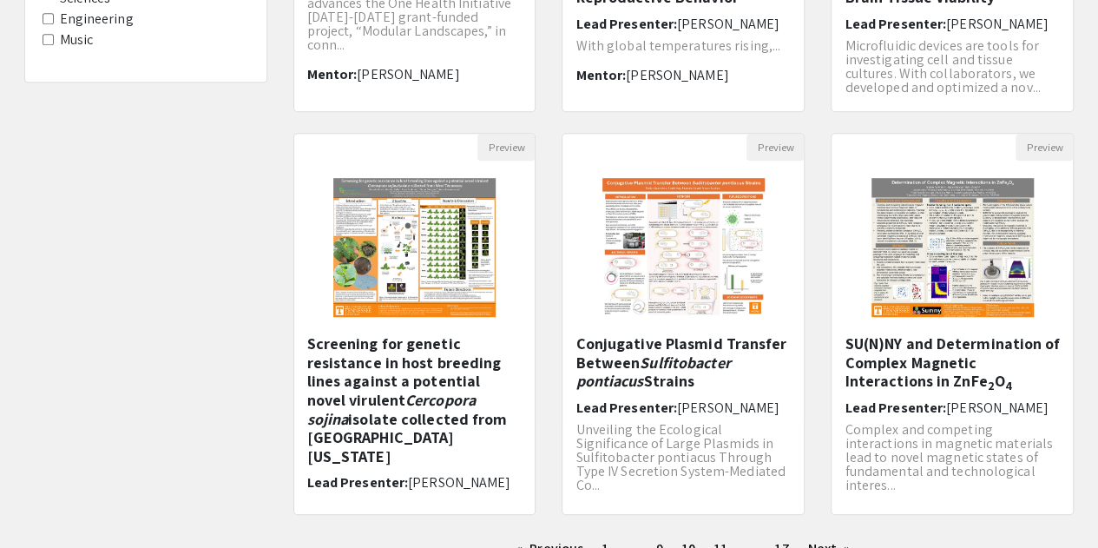
scroll to position [602, 0]
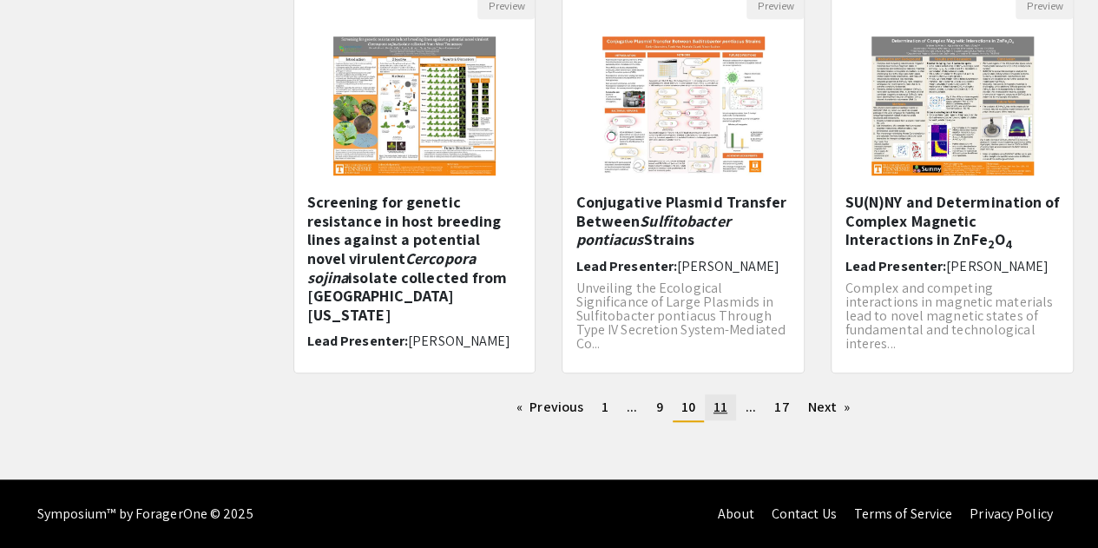
click at [705, 406] on link "page 11" at bounding box center [720, 407] width 31 height 26
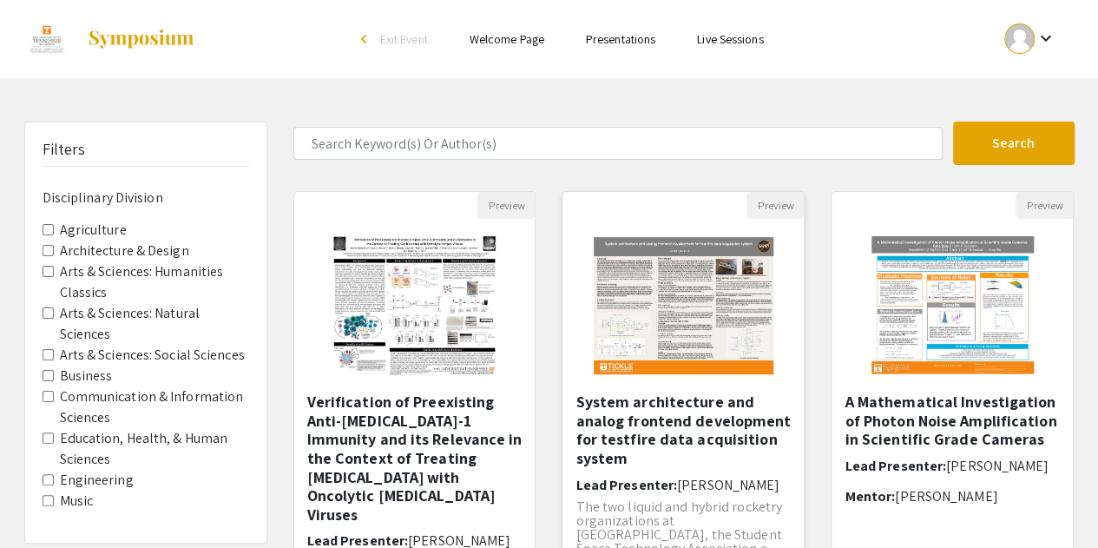
click at [661, 325] on img "Open Presentation <p>System architecture and analog frontend development for te…" at bounding box center [683, 306] width 214 height 174
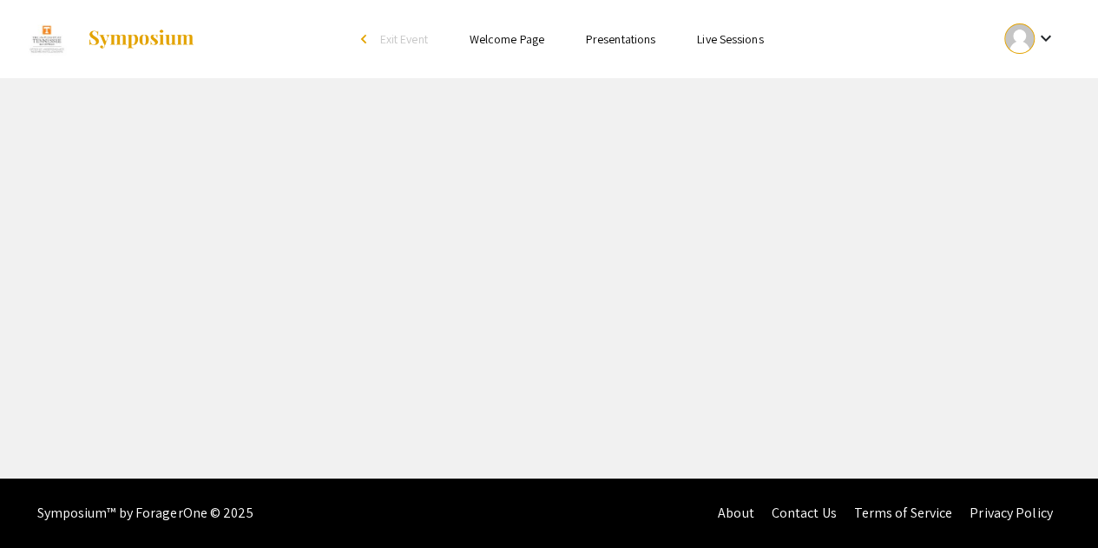
select select "custom"
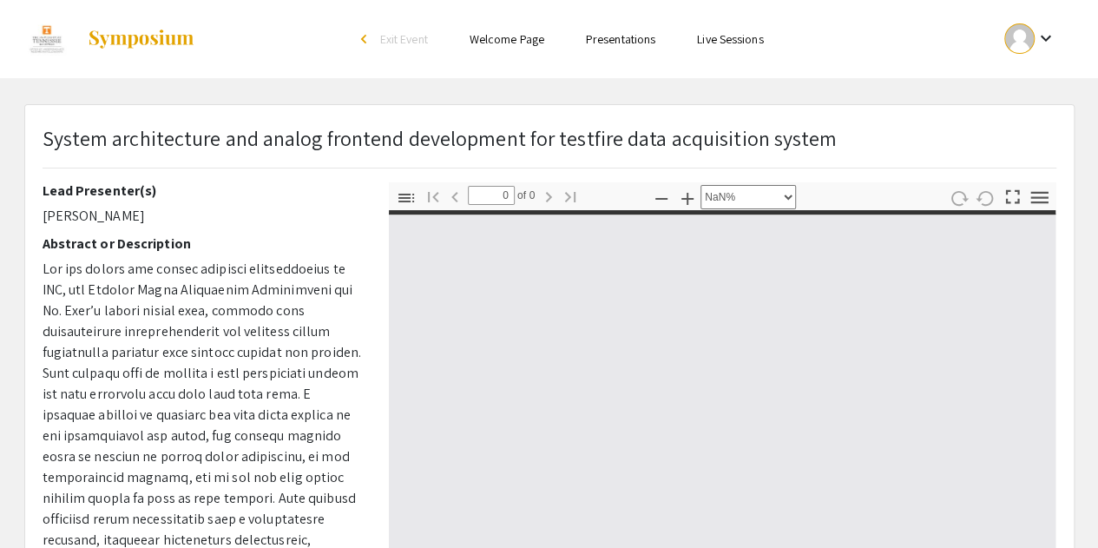
type input "1"
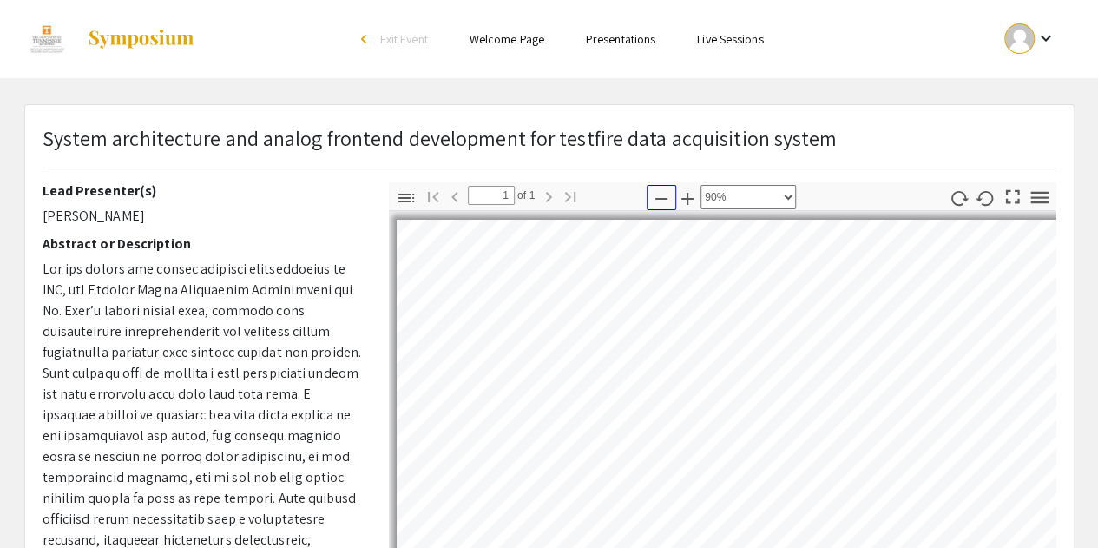
click at [656, 207] on icon "button" at bounding box center [661, 198] width 21 height 21
select select "custom"
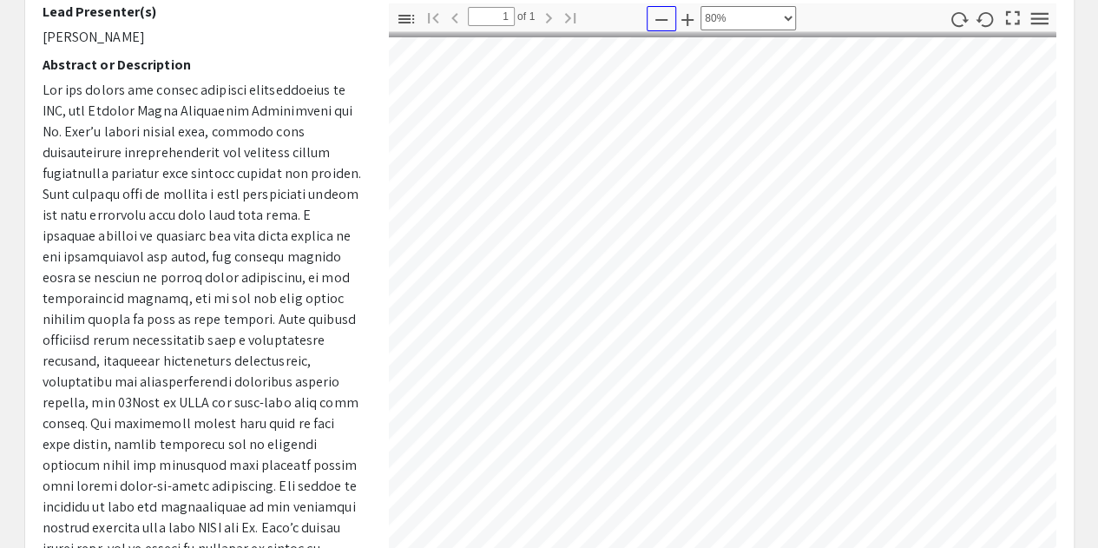
scroll to position [16, 23]
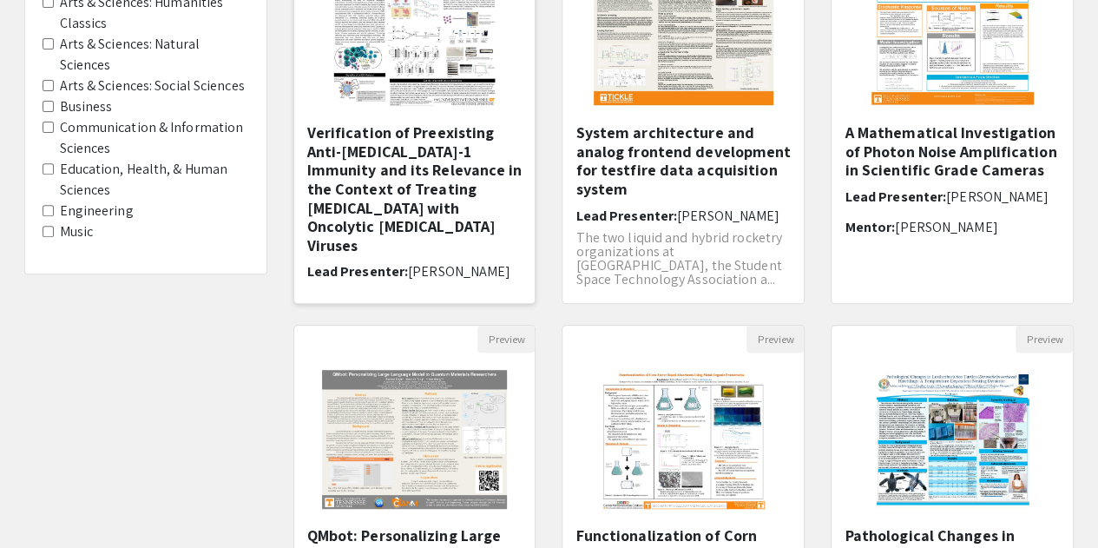
scroll to position [6, 0]
